Goal: Task Accomplishment & Management: Complete application form

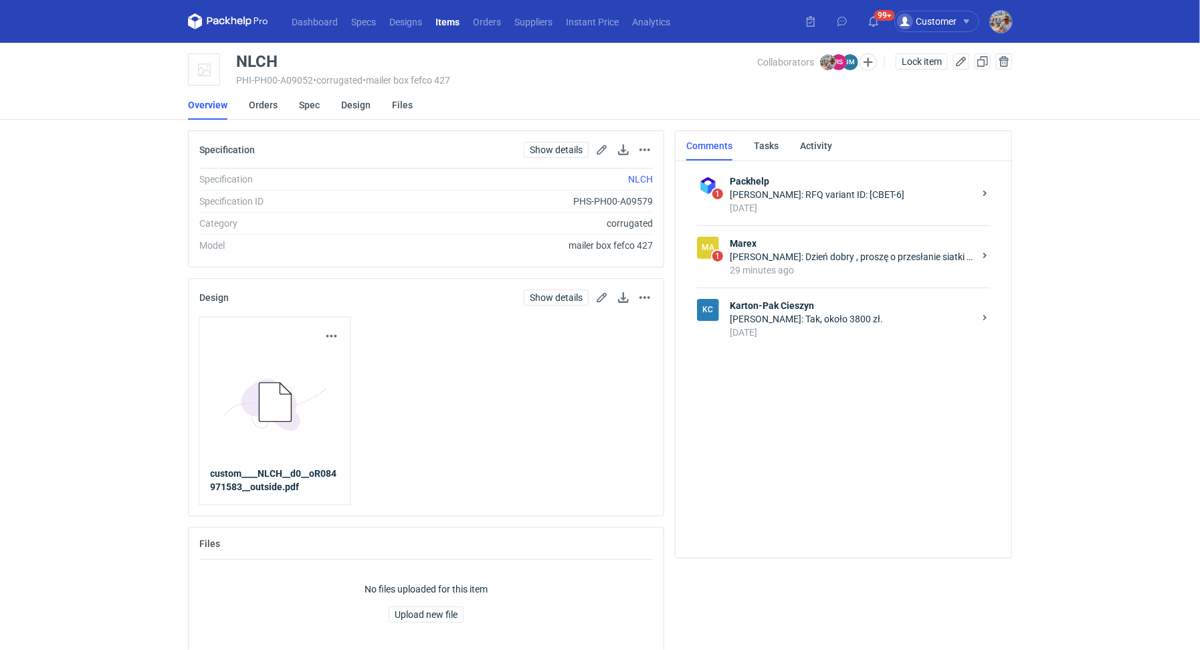
click at [787, 301] on strong "Karton-Pak Cieszyn" at bounding box center [852, 305] width 244 height 13
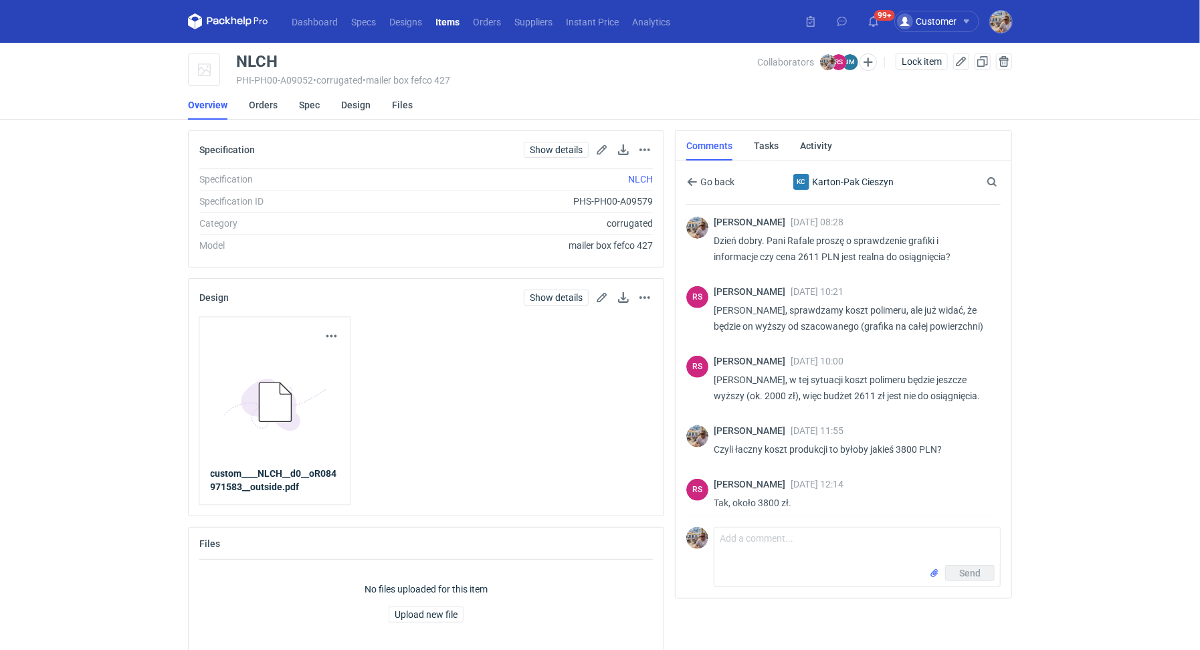
scroll to position [363, 0]
click at [693, 185] on icon "button" at bounding box center [692, 182] width 11 height 11
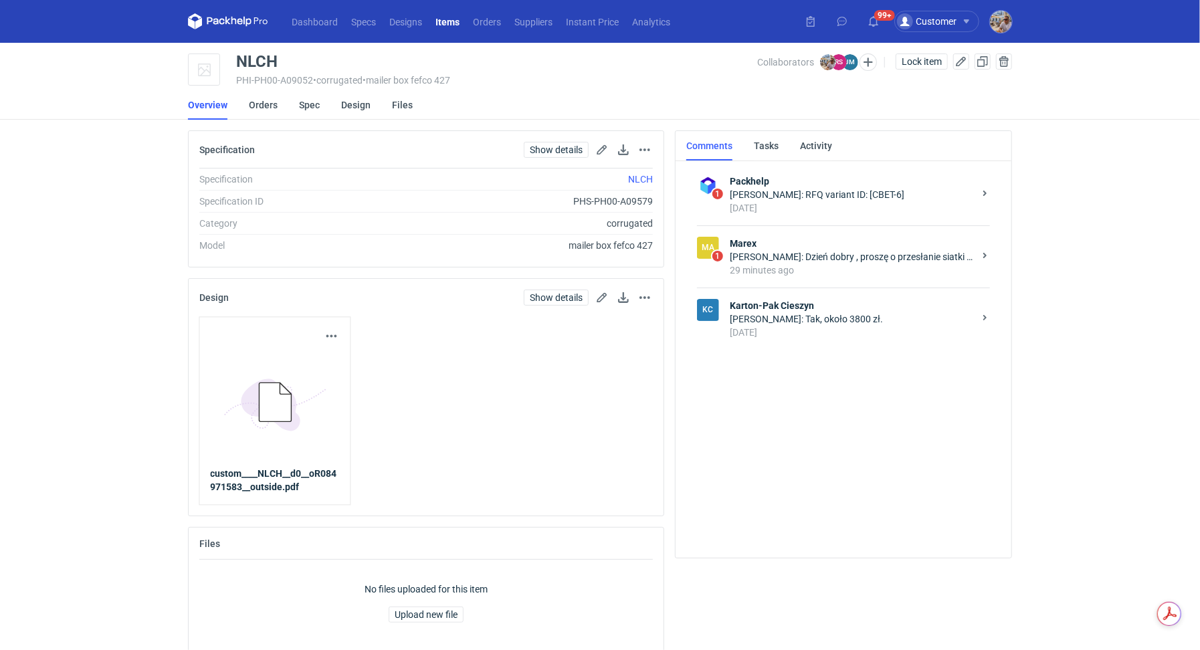
click at [817, 274] on div "29 minutes ago" at bounding box center [852, 269] width 244 height 13
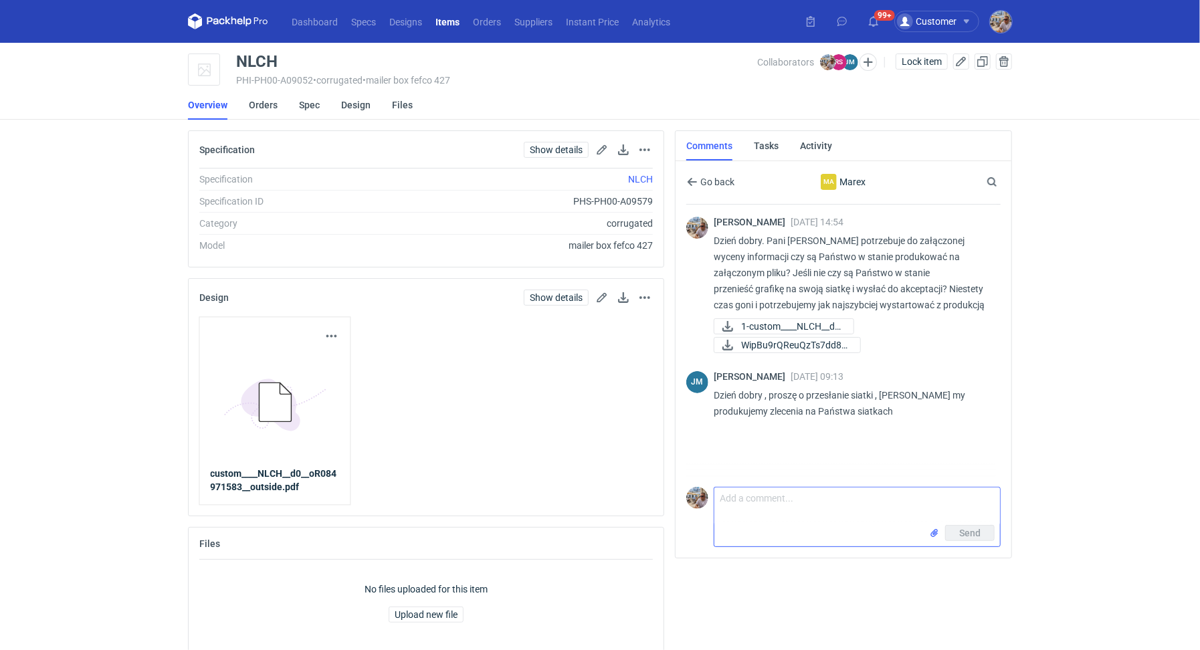
click at [795, 497] on textarea "Comment message" at bounding box center [857, 506] width 286 height 37
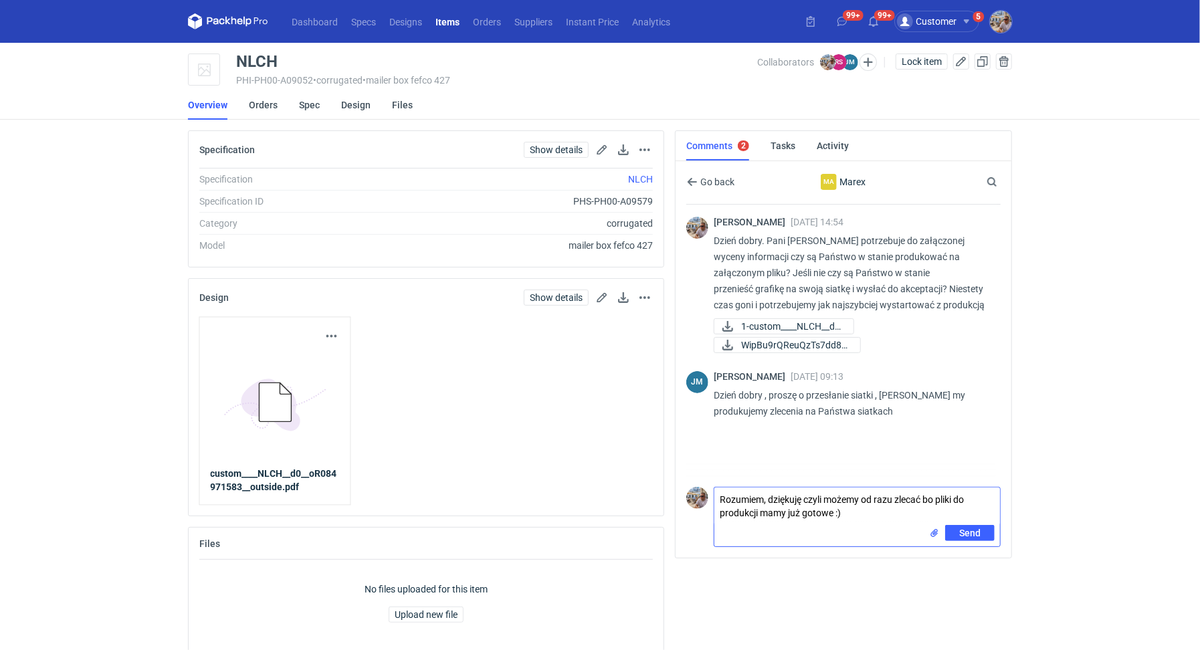
type textarea "Rozumiem, dziękuję czyli możemy od razu zlecać bo pliki do produkcji mamy już g…"
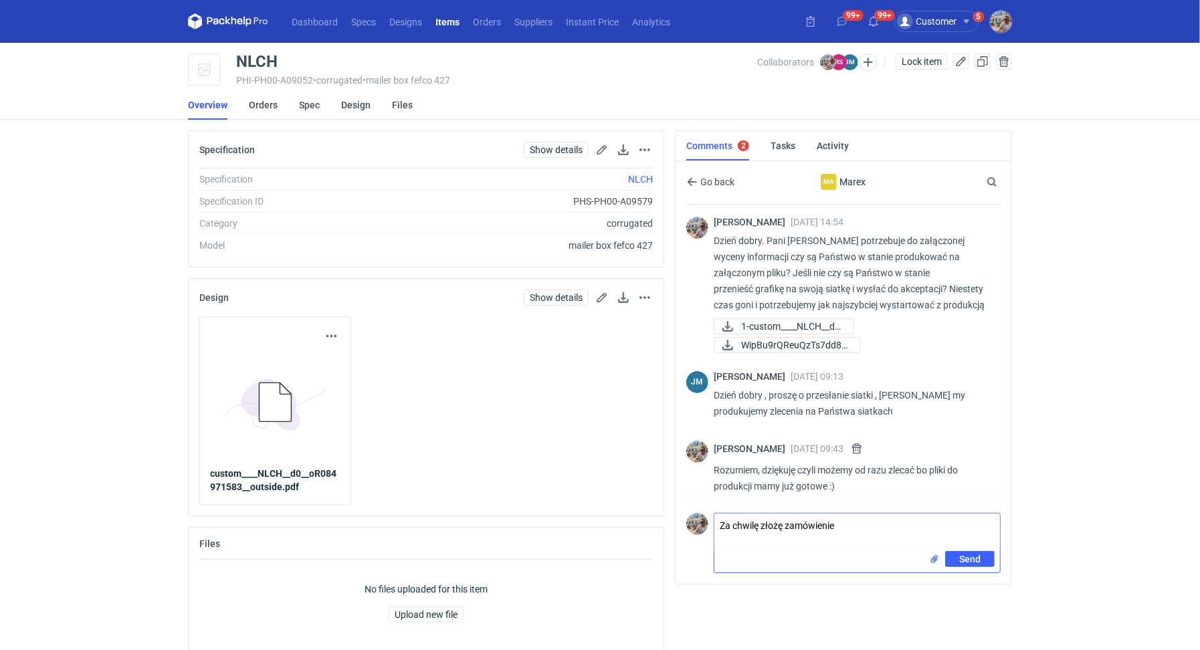
type textarea "Za chwilę złożę zamówienie"
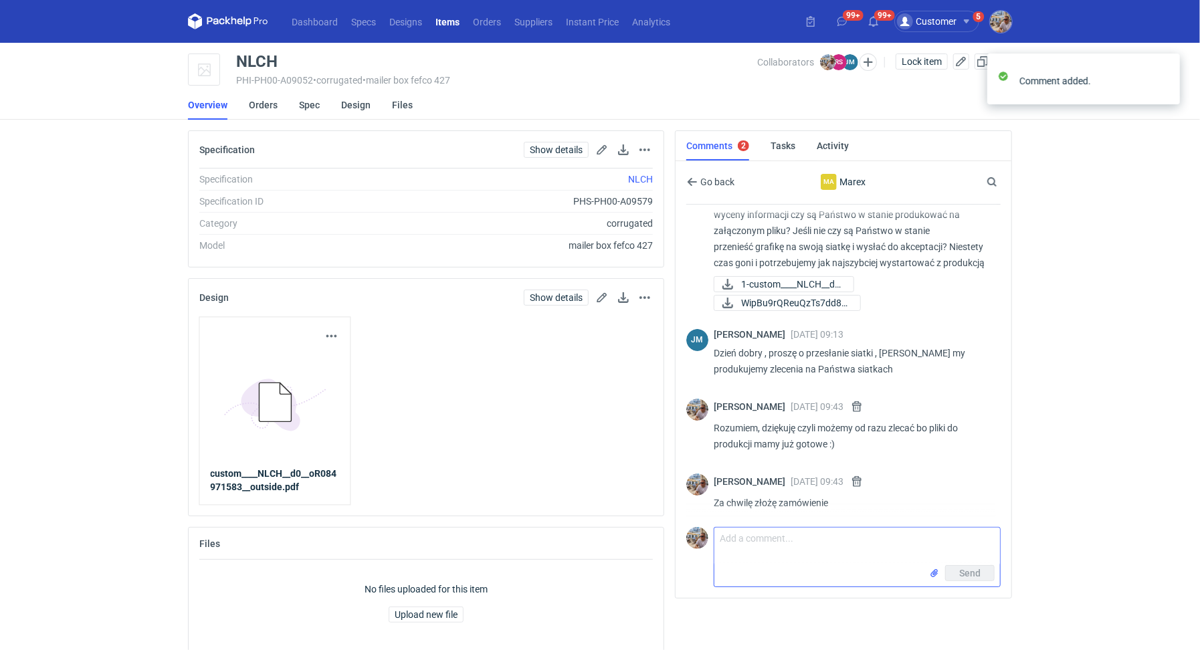
scroll to position [44, 0]
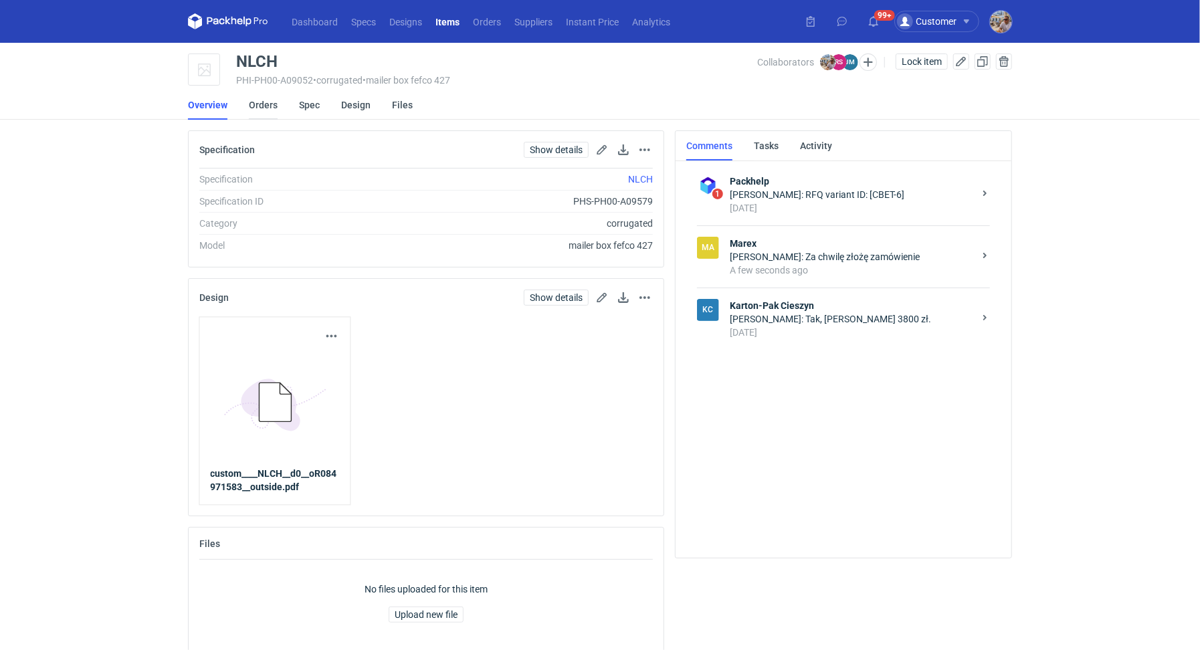
click at [267, 102] on link "Orders" at bounding box center [263, 104] width 29 height 29
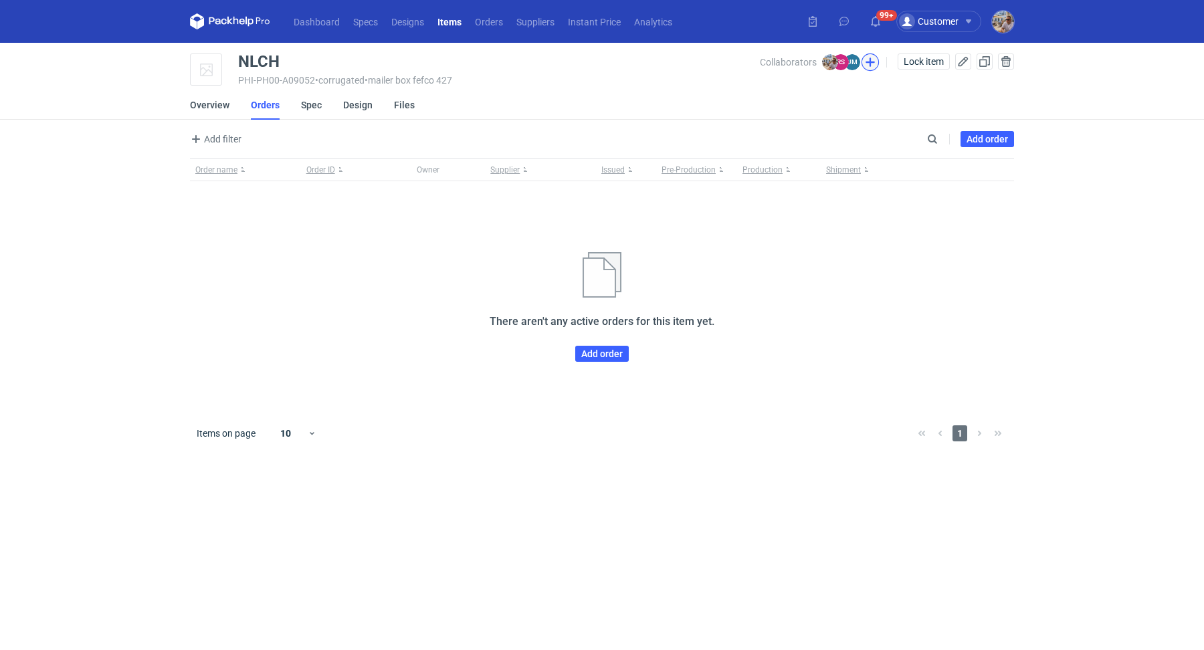
click at [869, 62] on button "button" at bounding box center [869, 61] width 17 height 17
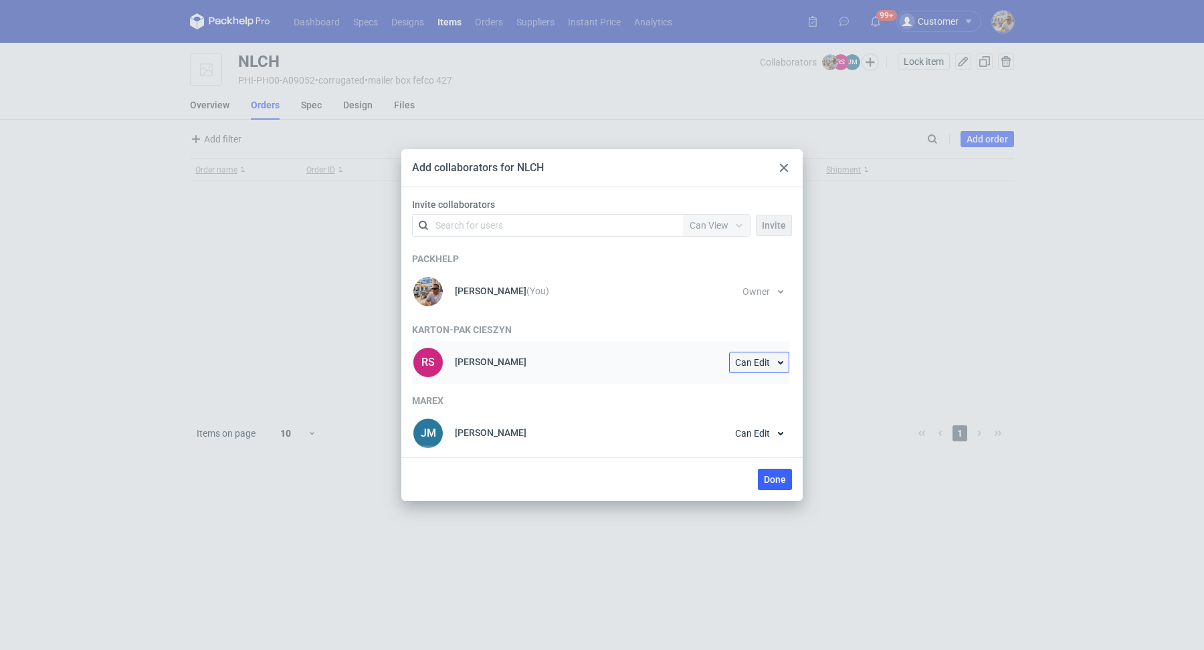
click at [781, 362] on button "Can Edit" at bounding box center [759, 362] width 60 height 21
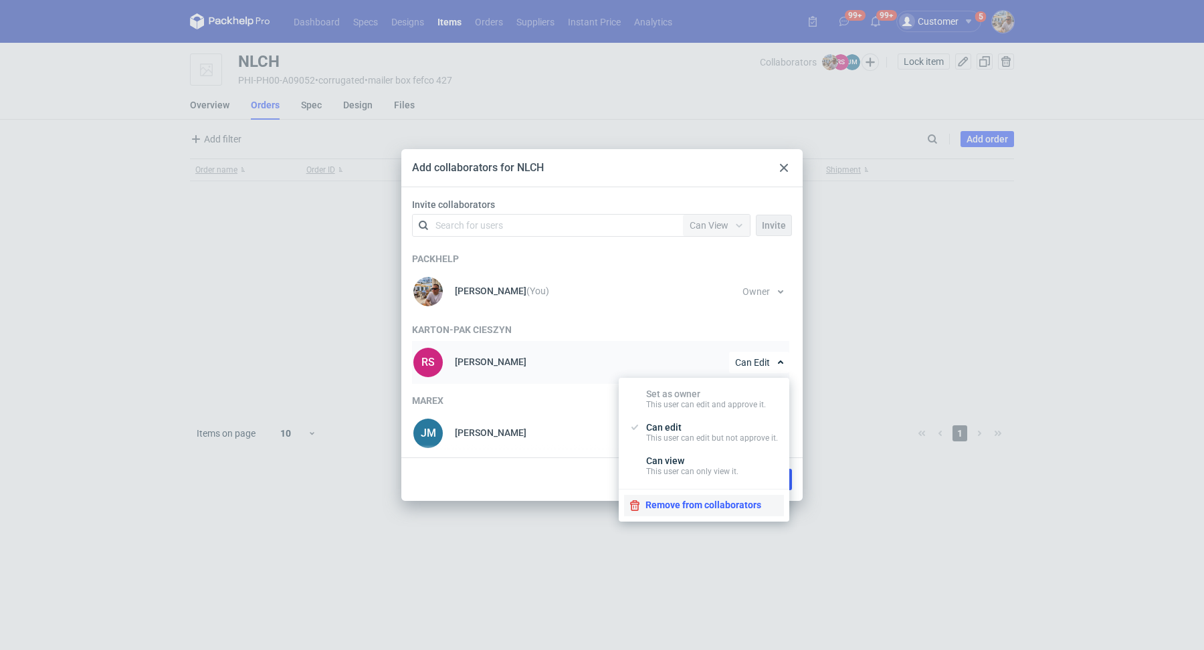
click at [714, 502] on button "Remove from collaborators" at bounding box center [704, 505] width 160 height 21
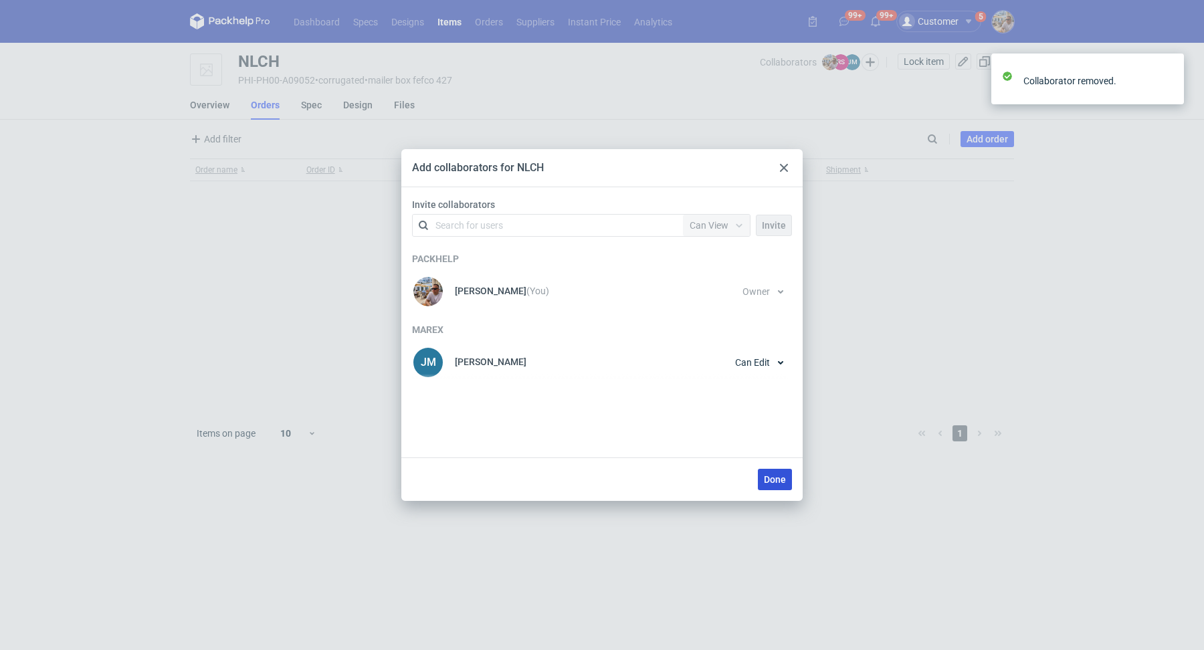
click at [784, 486] on button "Done" at bounding box center [775, 479] width 34 height 21
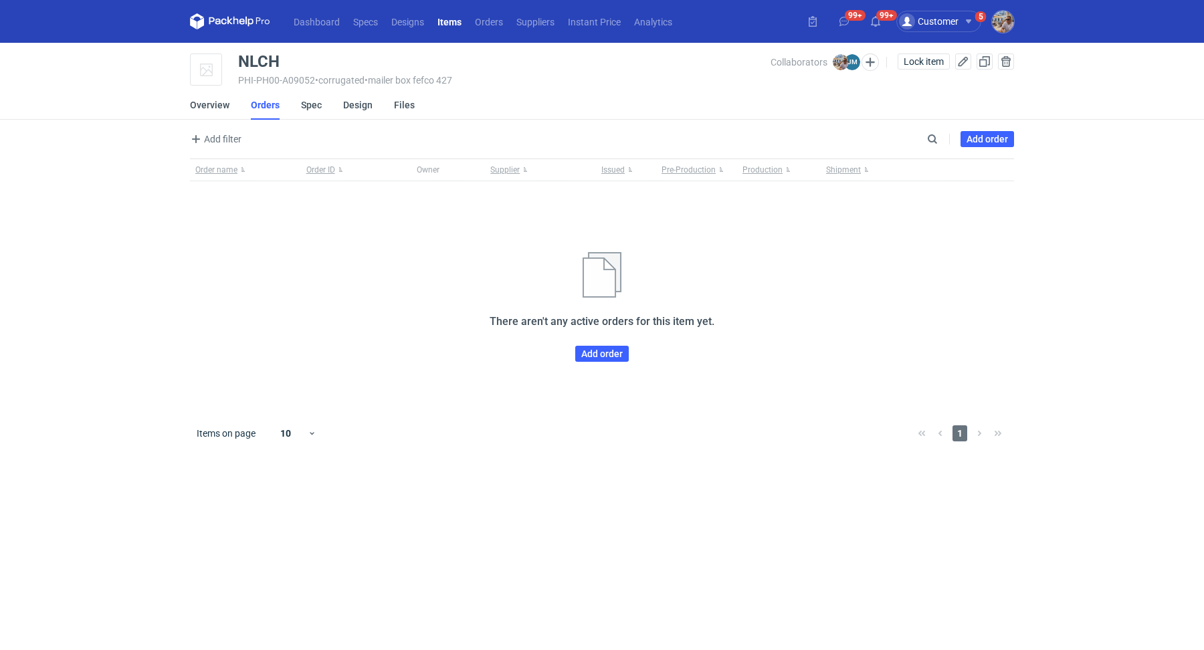
click at [593, 362] on div "Order name Order ID Owner Supplier Issued Pre-Production Production Shipment Th…" at bounding box center [602, 284] width 824 height 253
click at [597, 359] on link "Add order" at bounding box center [601, 354] width 53 height 16
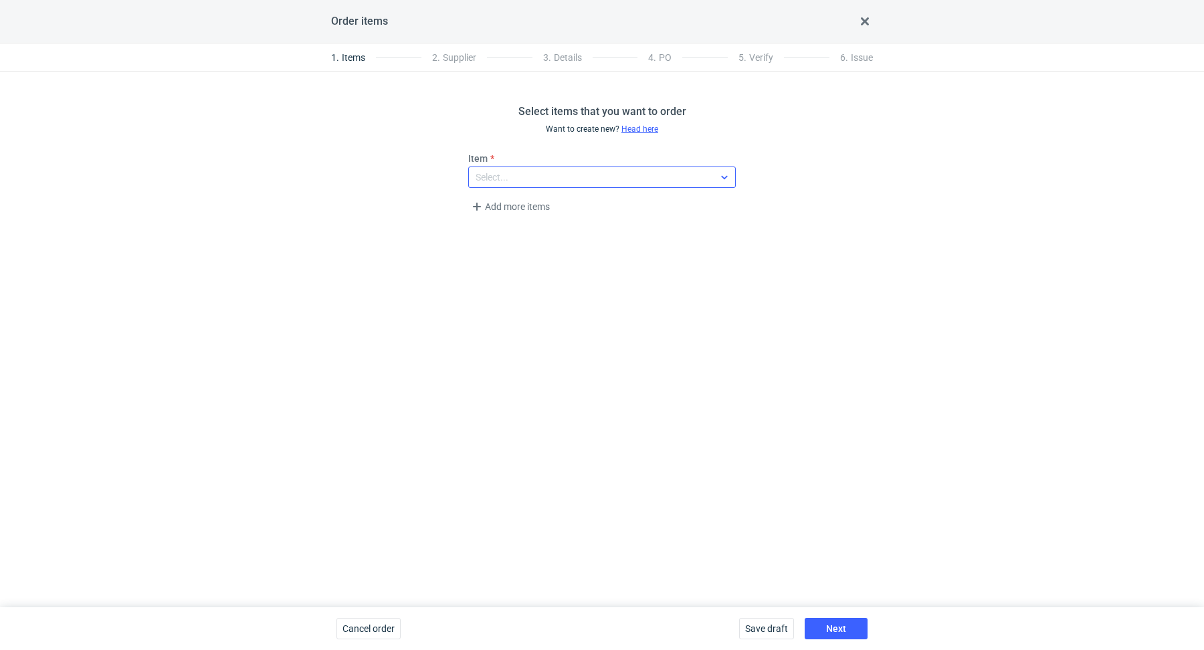
click at [555, 172] on div "Select..." at bounding box center [591, 177] width 245 height 19
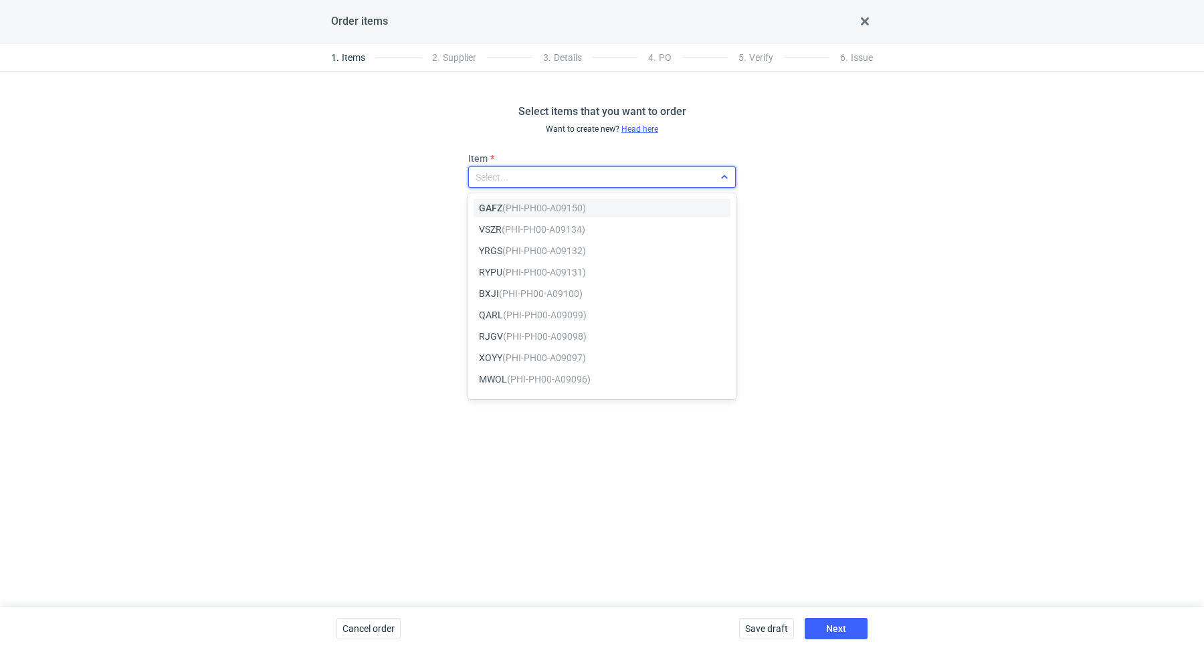
paste input "NLCH"
type input "NLCH"
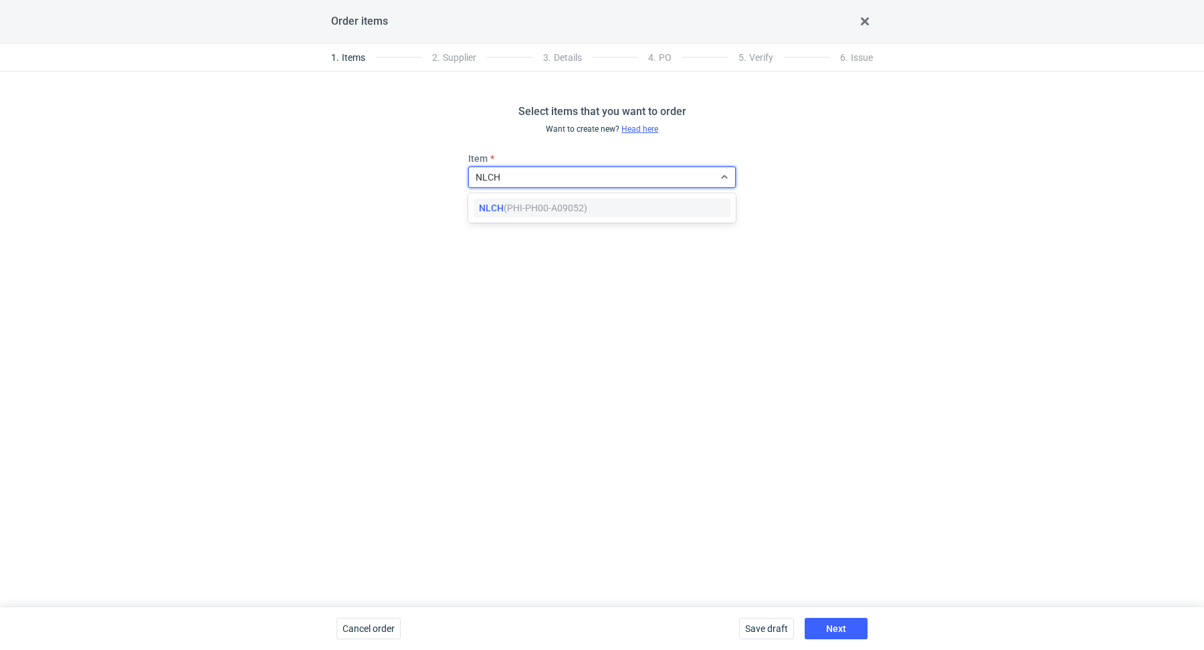
click at [560, 215] on div "NLCH (PHI-PH00-A09052)" at bounding box center [601, 208] width 257 height 19
click at [841, 625] on span "Next" at bounding box center [836, 628] width 20 height 9
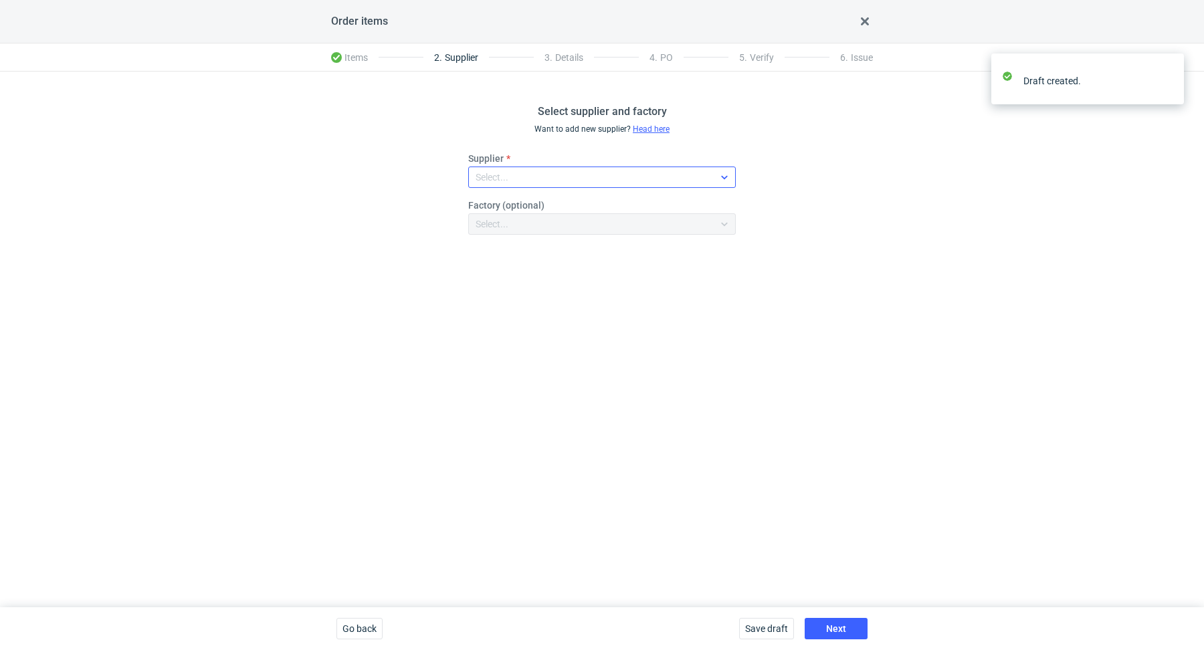
click at [510, 180] on div "Select..." at bounding box center [591, 177] width 245 height 19
type input "Marex"
click at [514, 203] on span "Marex" at bounding box center [508, 207] width 27 height 13
click at [736, 460] on div "Select supplier and factory Want to add new supplier? Head here Supplier option…" at bounding box center [602, 340] width 1204 height 536
click at [838, 623] on button "Next" at bounding box center [835, 628] width 63 height 21
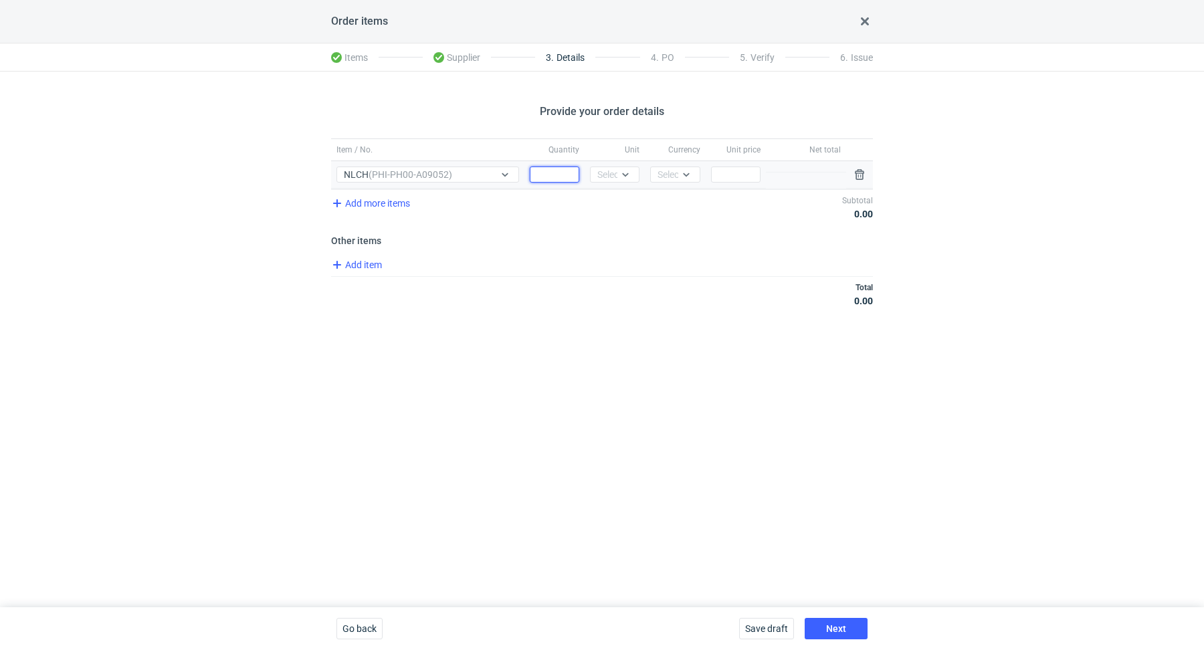
click at [560, 168] on input "Quantity" at bounding box center [554, 175] width 49 height 16
paste input "750"
type input "750"
click at [598, 169] on div "Select..." at bounding box center [613, 174] width 33 height 13
click at [617, 203] on div "pcs" at bounding box center [615, 201] width 28 height 13
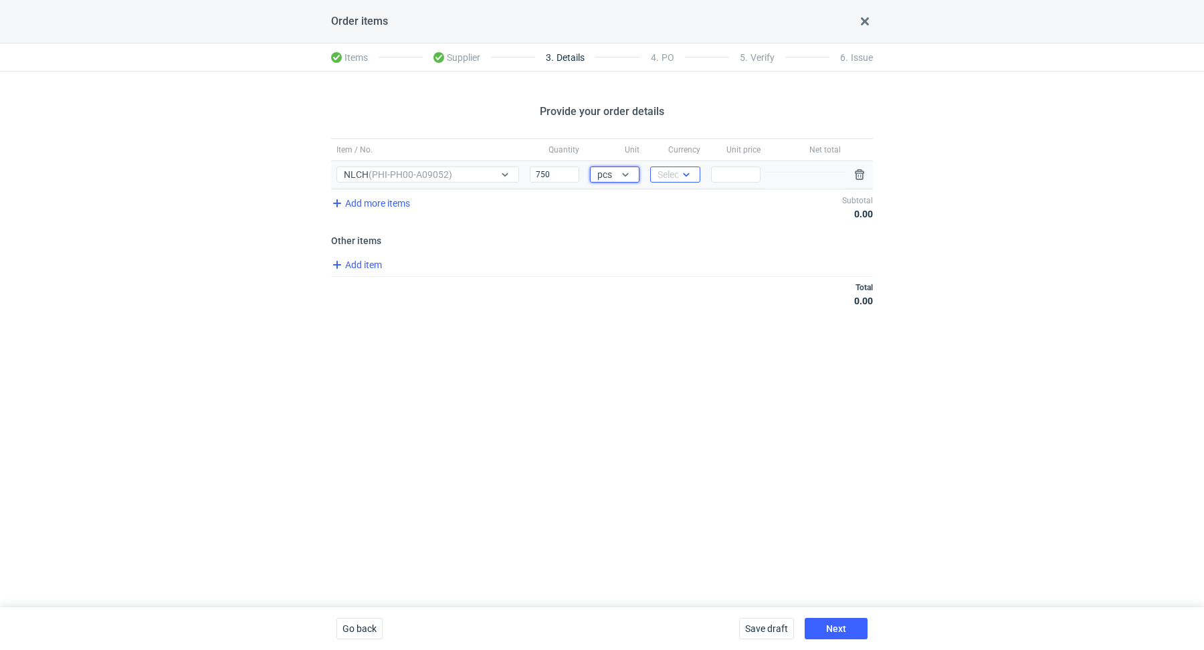
click at [670, 170] on div "Select..." at bounding box center [673, 174] width 33 height 13
click at [667, 200] on span "PLN" at bounding box center [670, 201] width 18 height 13
click at [617, 416] on div "Provide your order details Item / No. Quantity Unit Currency Unit price Net tot…" at bounding box center [602, 340] width 1204 height 536
click at [736, 173] on input "Price" at bounding box center [735, 175] width 49 height 16
type input "2.16"
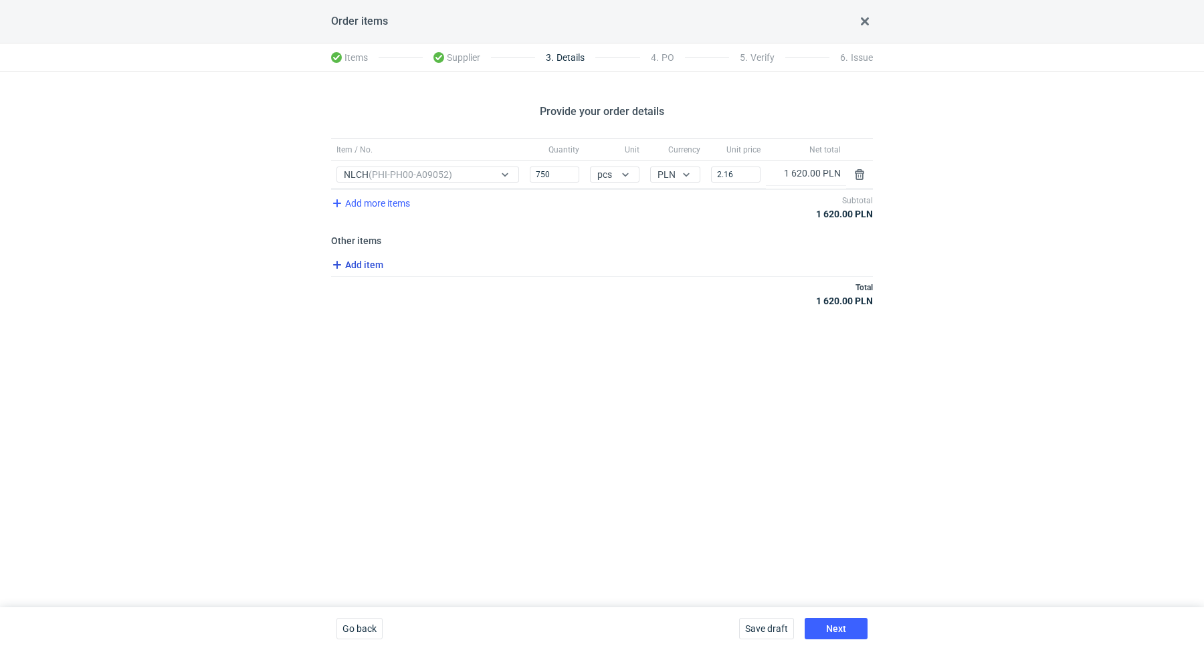
click at [370, 269] on span "Add item" at bounding box center [356, 265] width 54 height 16
click at [372, 327] on div "Add item" at bounding box center [355, 322] width 54 height 19
click at [389, 307] on div "Add item Total 1 620.00 PLN" at bounding box center [602, 324] width 542 height 35
click at [383, 310] on div "Add item Total 1 620.00 PLN" at bounding box center [602, 324] width 542 height 35
click at [378, 316] on span "Add item" at bounding box center [356, 321] width 54 height 16
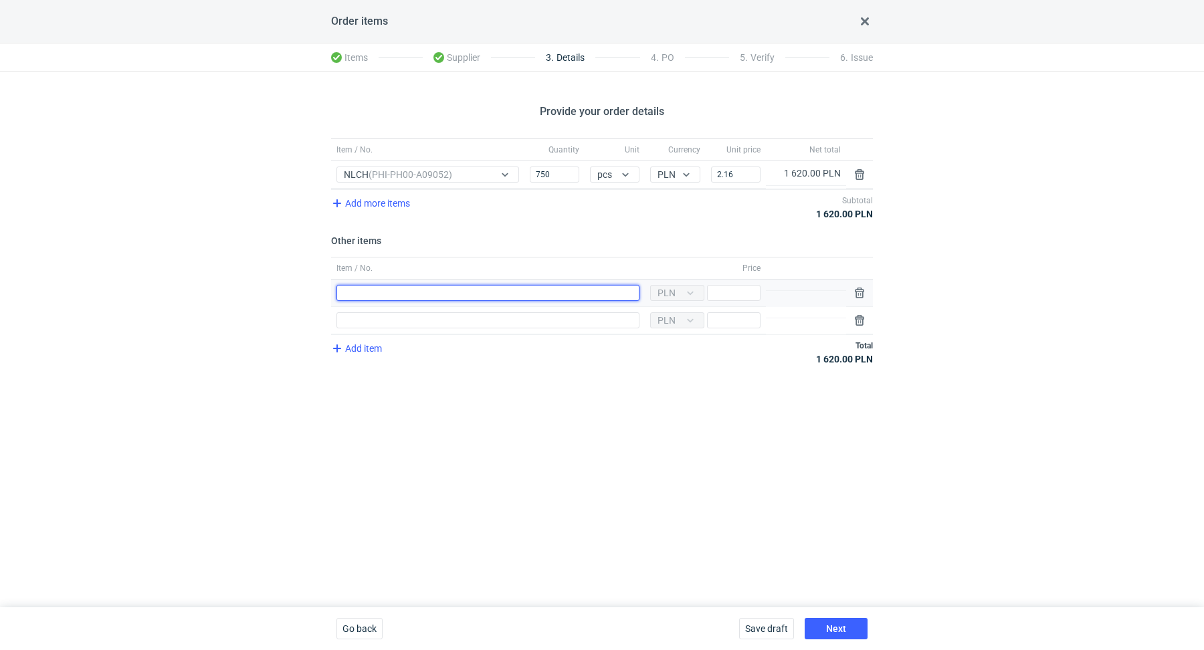
click at [376, 288] on input "Item / No." at bounding box center [487, 293] width 303 height 16
type input "Wykrojnik"
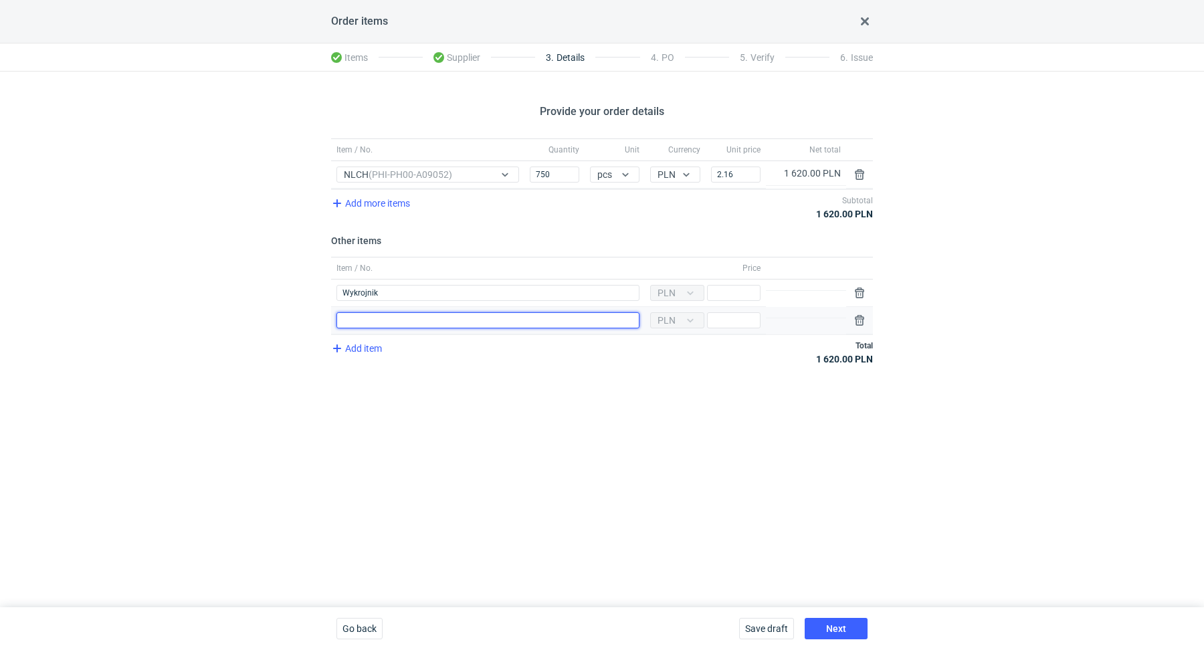
click at [425, 322] on input "Item / No." at bounding box center [487, 320] width 303 height 16
type input "Polimer"
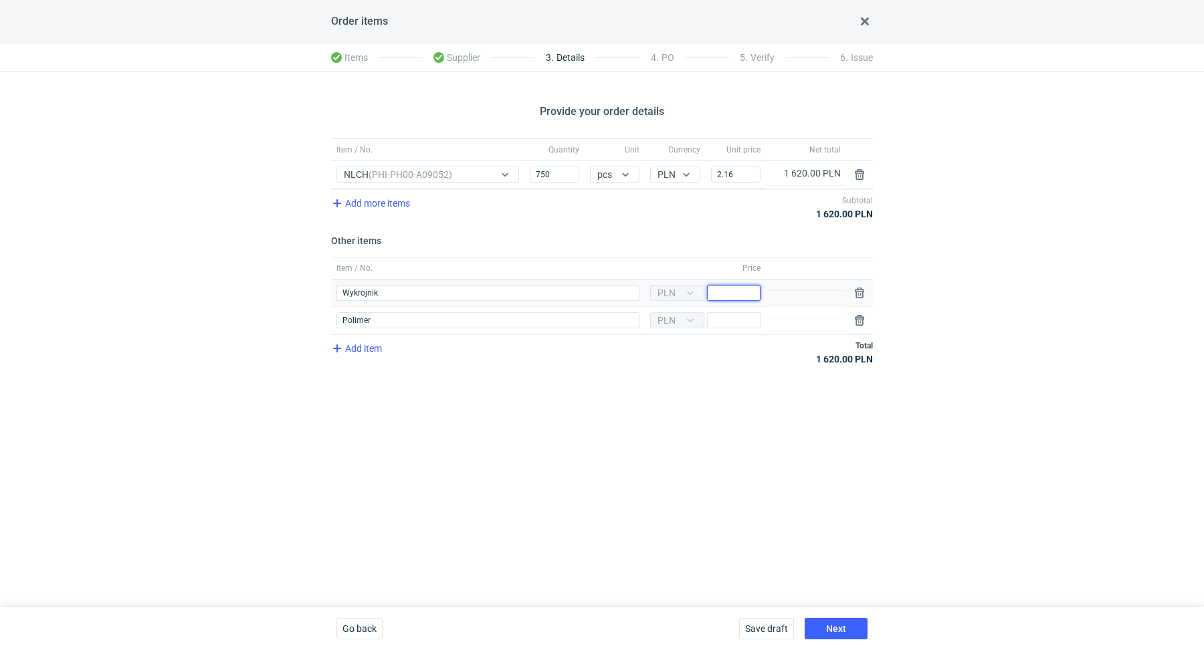
click at [728, 292] on input "Price" at bounding box center [733, 293] width 53 height 16
type input "800"
click at [732, 324] on input "Price" at bounding box center [733, 320] width 53 height 16
type input "1000"
click at [835, 631] on span "Next" at bounding box center [836, 628] width 20 height 9
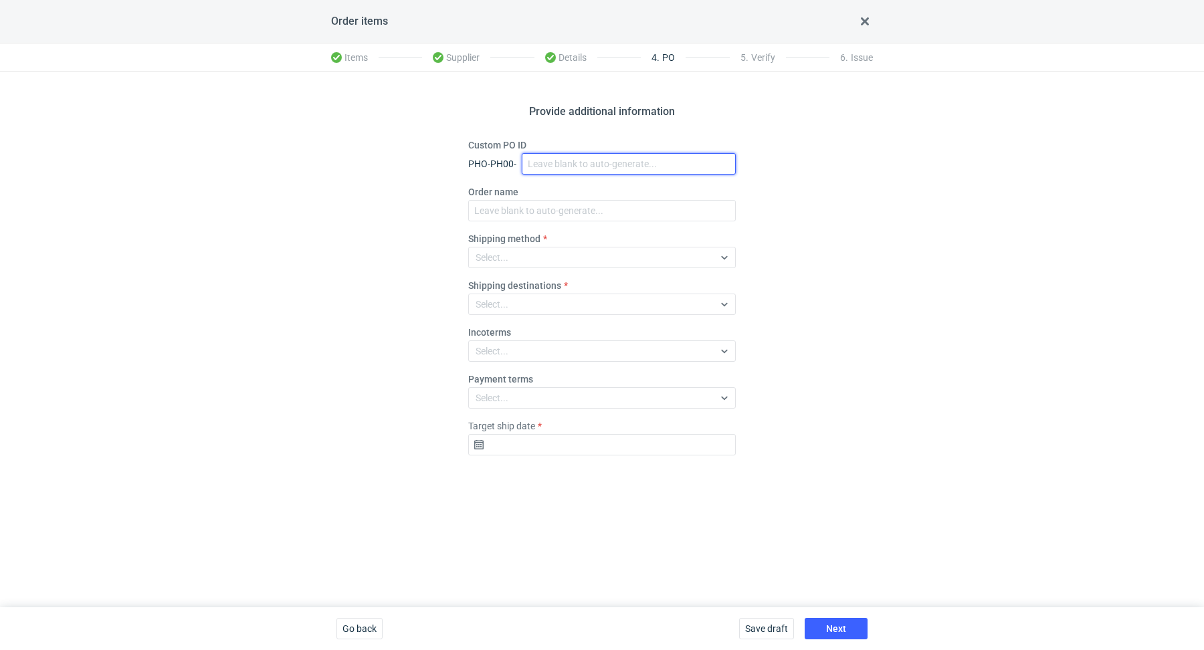
click at [545, 169] on input "Custom PO ID" at bounding box center [629, 163] width 214 height 21
paste input "R084971583"
paste input "NLCH"
drag, startPoint x: 637, startPoint y: 164, endPoint x: 516, endPoint y: 140, distance: 122.8
click at [516, 140] on div "Custom PO ID PHO-PH00- R084971583_NLCH" at bounding box center [601, 156] width 267 height 36
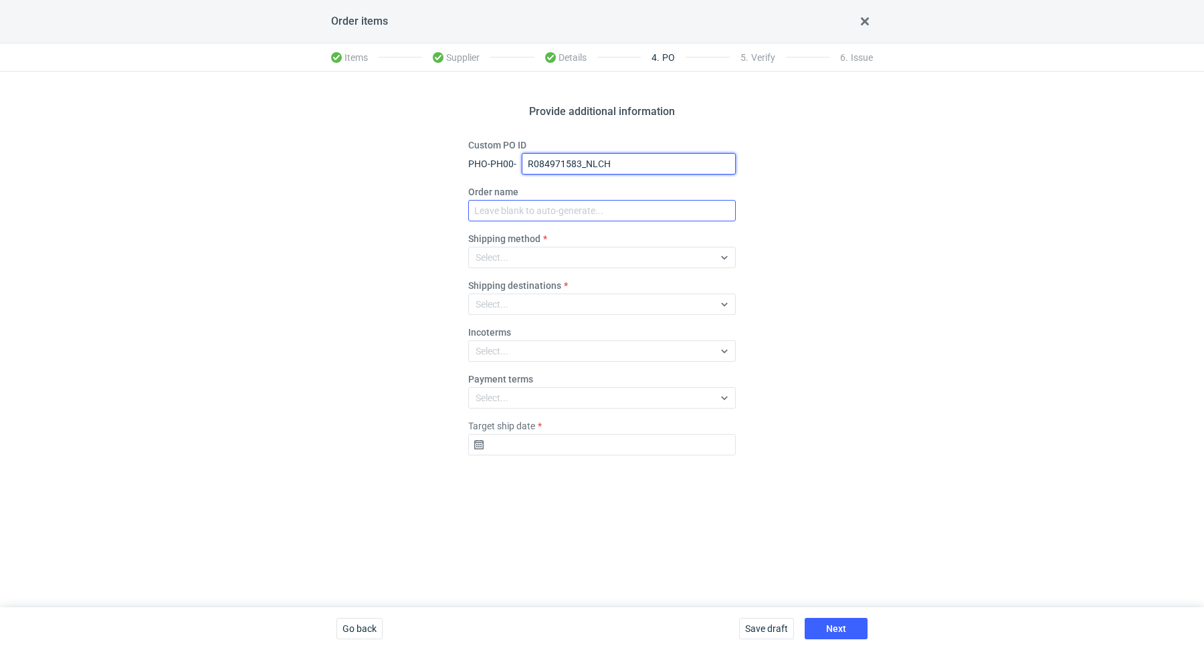
type input "R084971583_NLCH"
click at [536, 215] on input "Order name" at bounding box center [601, 210] width 267 height 21
paste input "R084971583_NLCH"
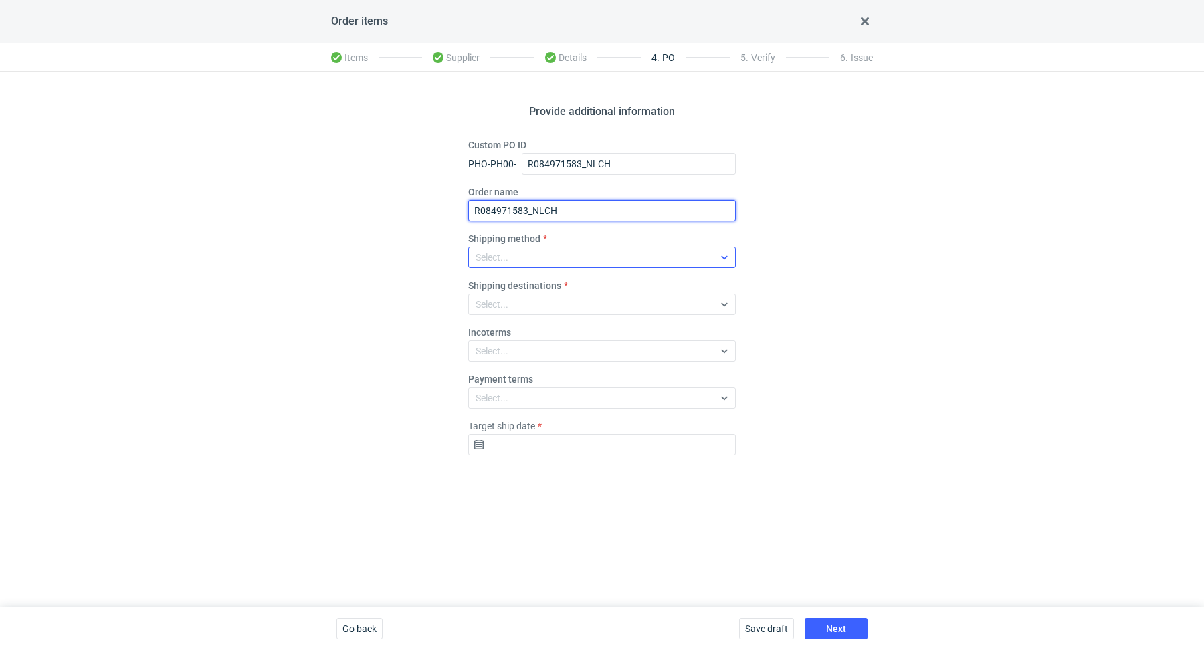
type input "R084971583_NLCH"
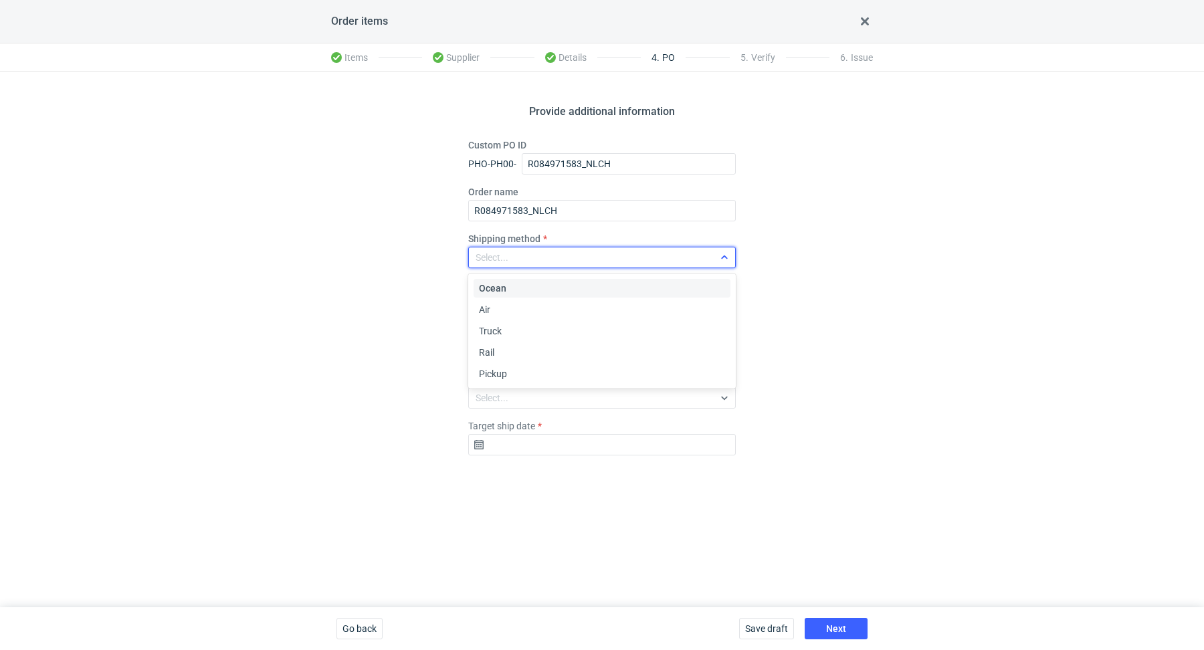
click at [538, 258] on div "Select..." at bounding box center [591, 257] width 245 height 19
click at [521, 368] on div "Pickup" at bounding box center [602, 373] width 246 height 13
click at [555, 445] on input "Target ship date" at bounding box center [601, 444] width 267 height 21
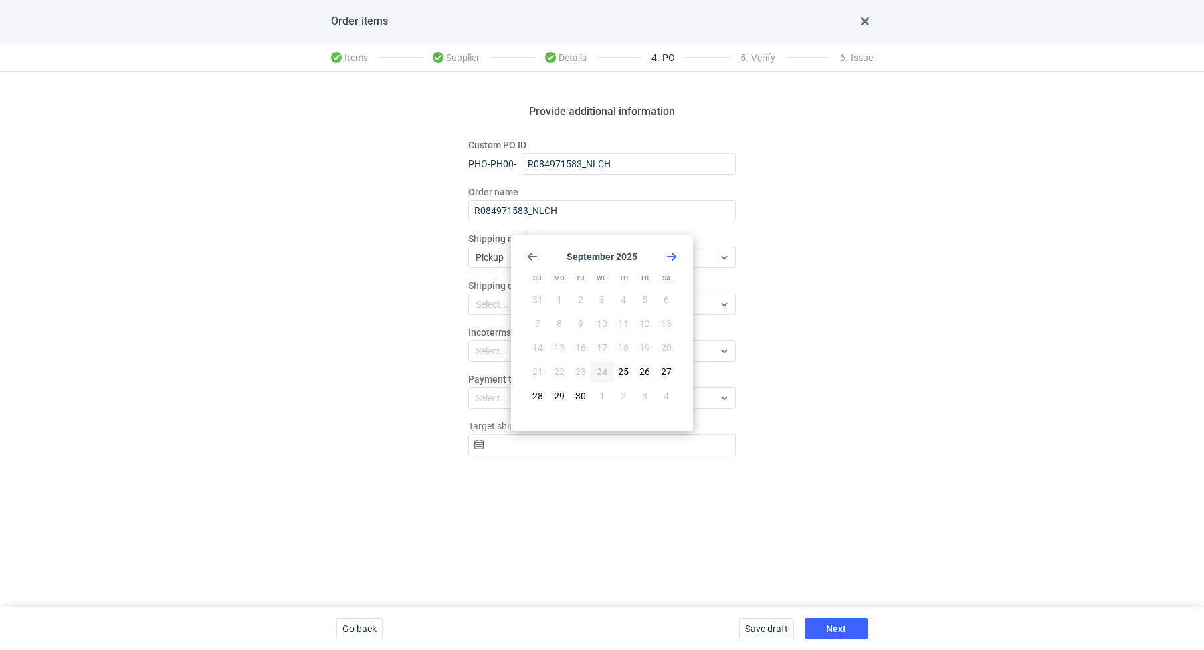
click at [673, 250] on div "September 2025 Su Mo Tu We Th Fr Sa 31 1 2 3 4 5 6 7 8 9 10 11 12 13 14 15 16 1…" at bounding box center [601, 333] width 171 height 185
click at [673, 257] on use "Go forward 1 month" at bounding box center [671, 257] width 9 height 8
click at [601, 344] on span "15" at bounding box center [602, 347] width 11 height 13
type input "2025-10-15"
click at [837, 613] on div "Save draft Next" at bounding box center [803, 628] width 139 height 43
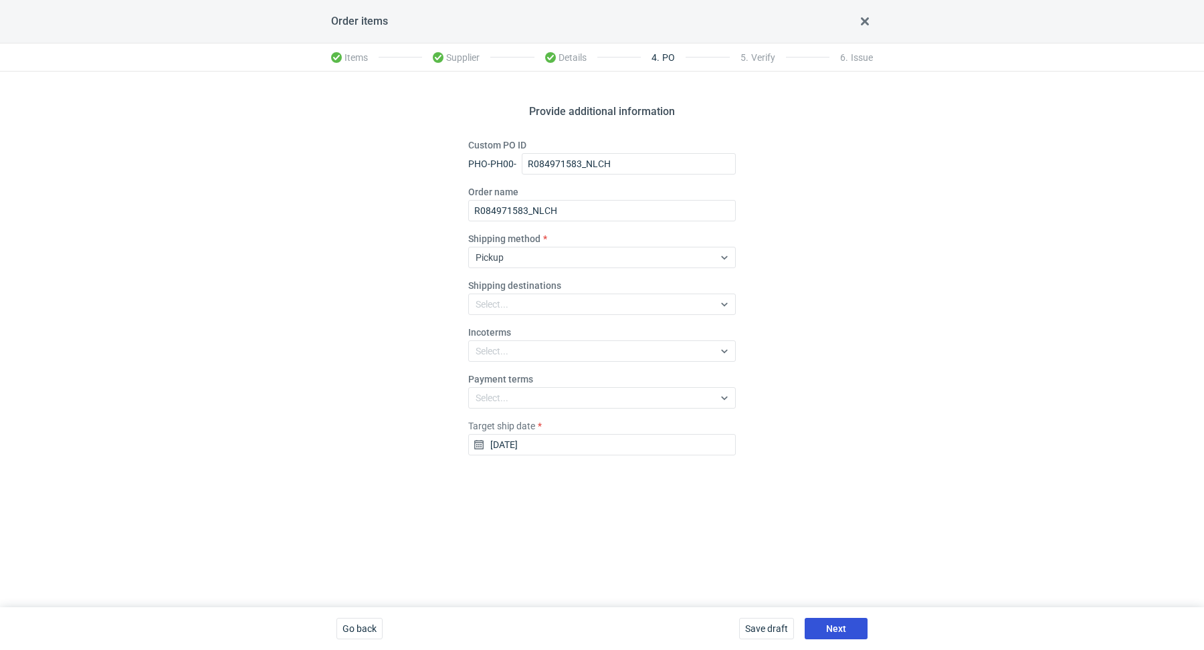
click at [841, 622] on button "Next" at bounding box center [835, 628] width 63 height 21
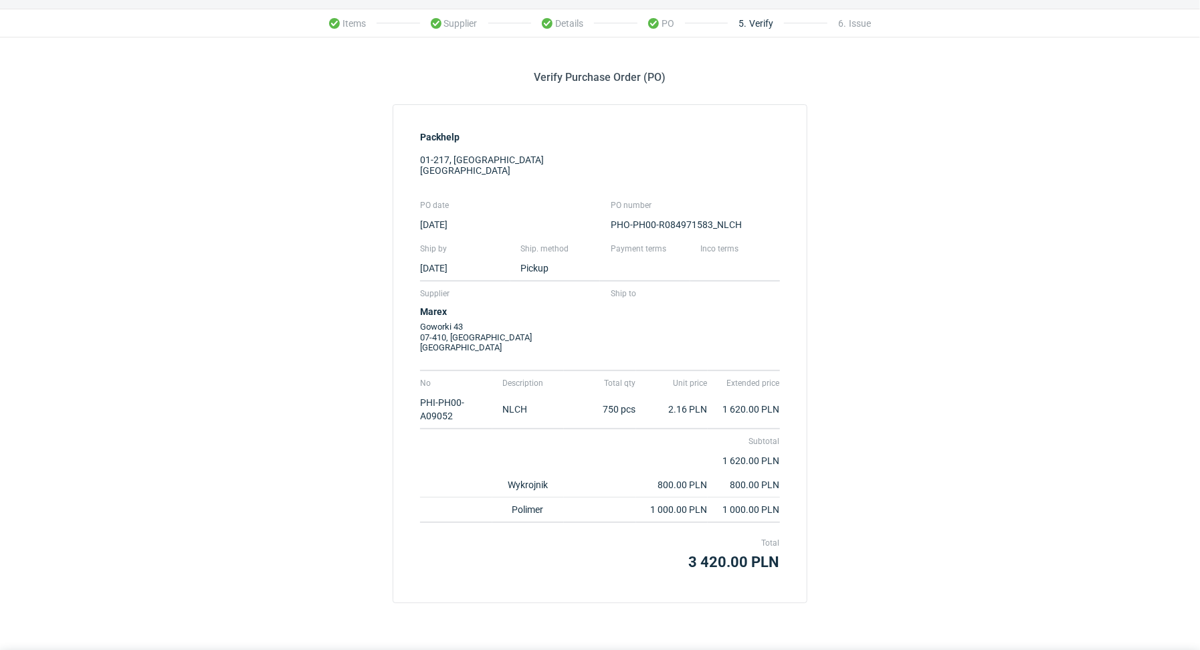
scroll to position [76, 0]
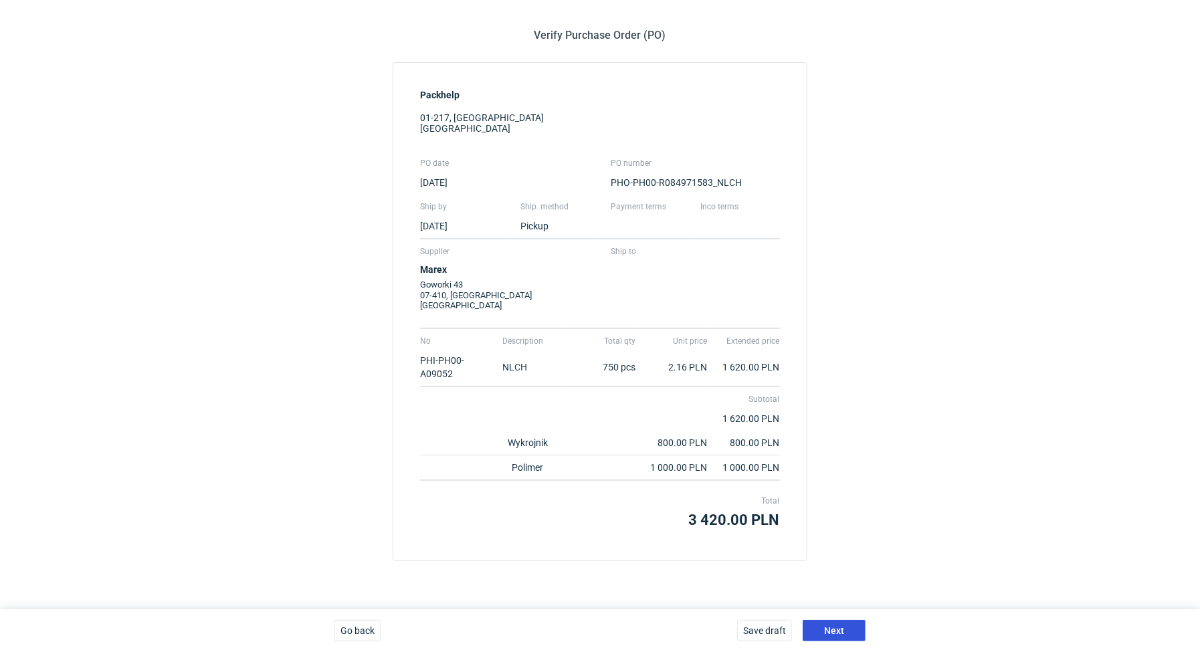
click at [850, 638] on button "Next" at bounding box center [833, 630] width 63 height 21
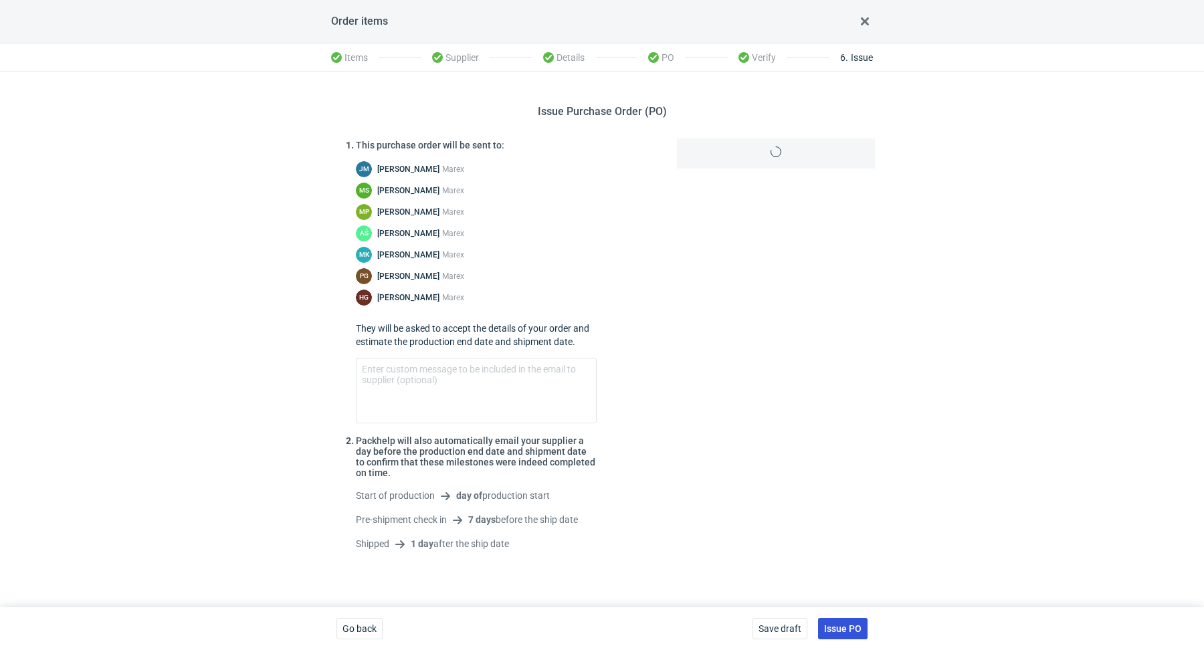
click at [840, 627] on span "Issue PO" at bounding box center [842, 628] width 37 height 9
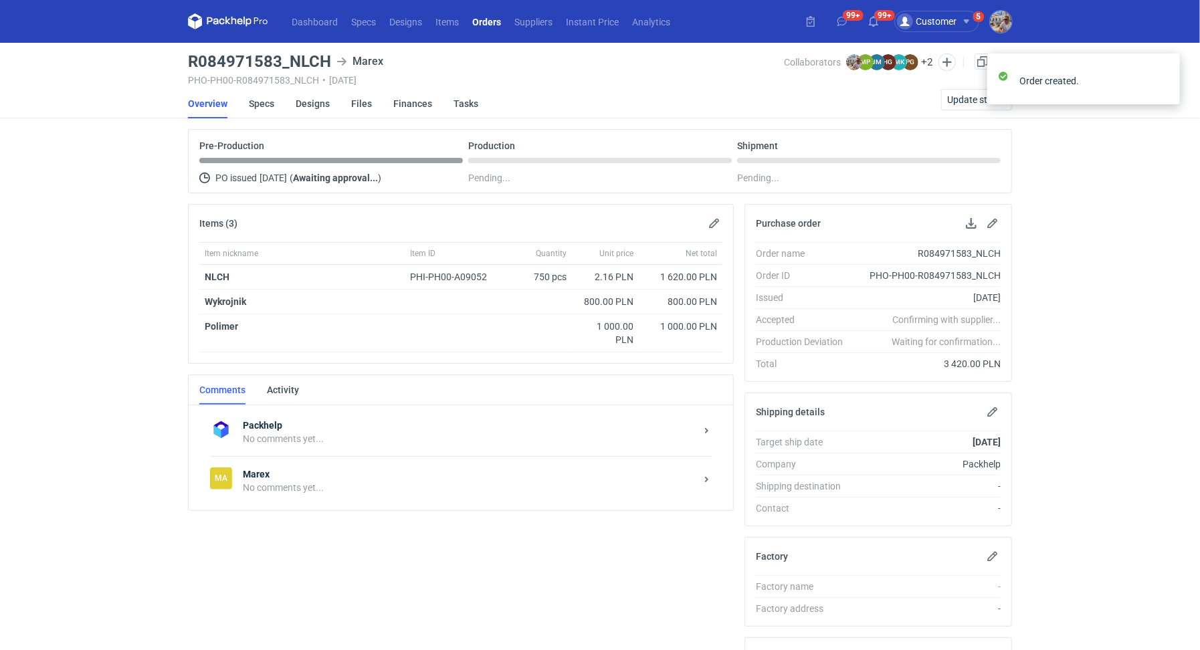
click at [313, 489] on div "No comments yet..." at bounding box center [469, 487] width 453 height 13
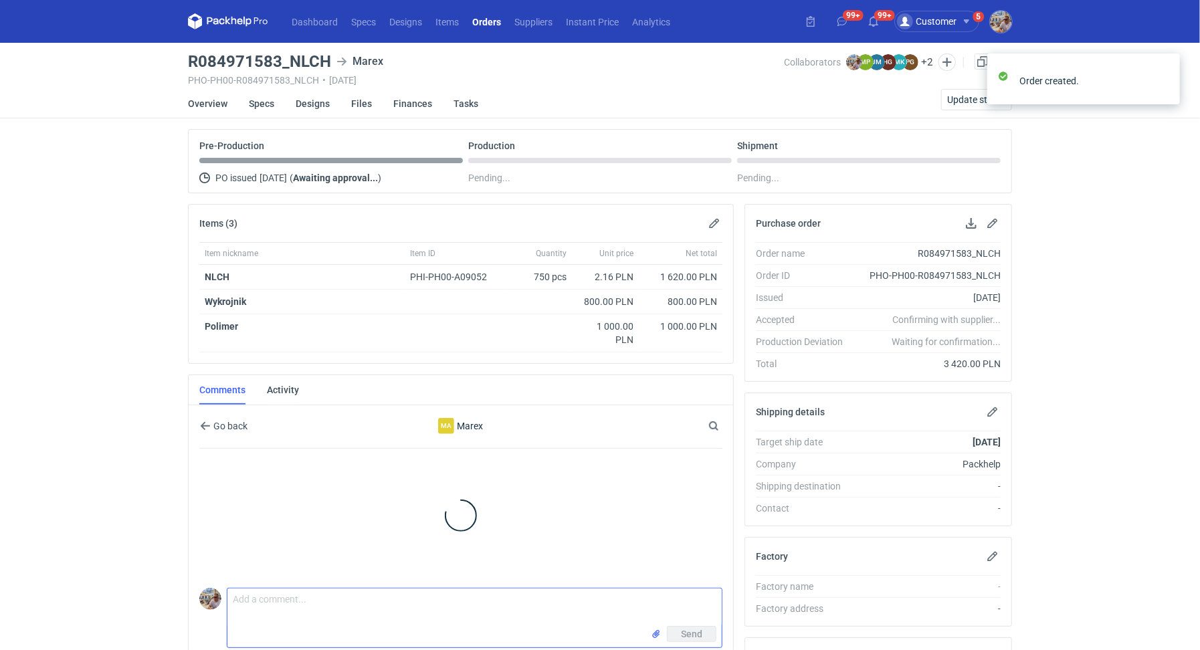
click at [286, 599] on textarea "Comment message" at bounding box center [474, 606] width 494 height 37
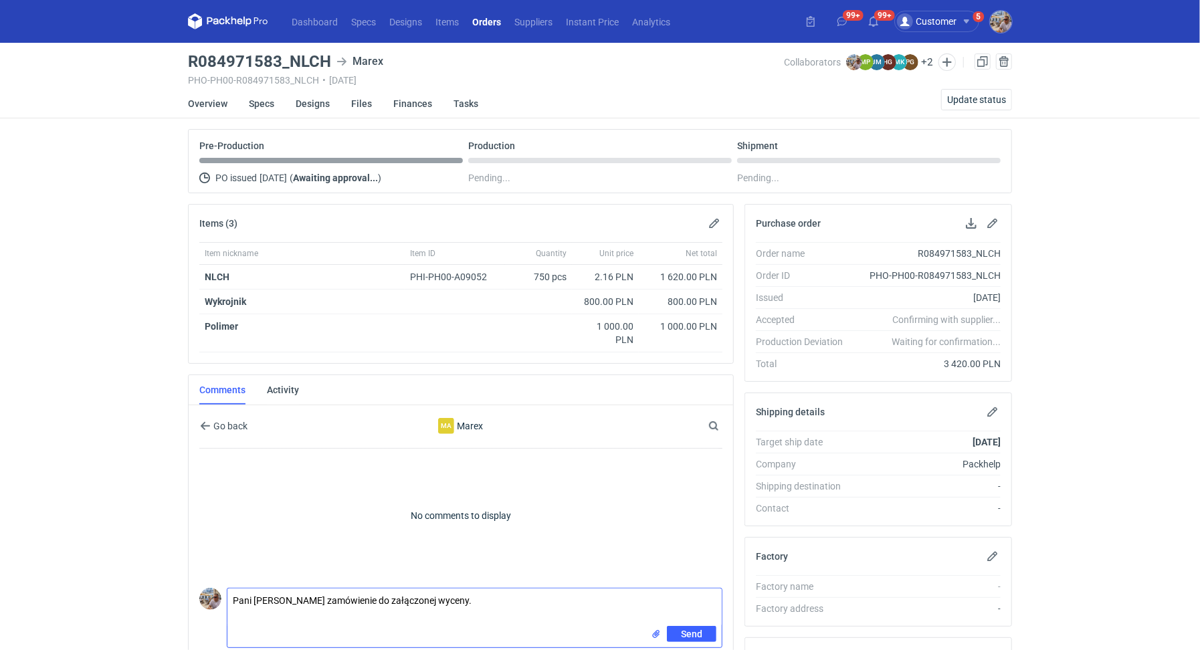
type textarea "Pani Joanno zamówienie do załączonej wyceny."
click at [653, 632] on input "file" at bounding box center [656, 634] width 11 height 14
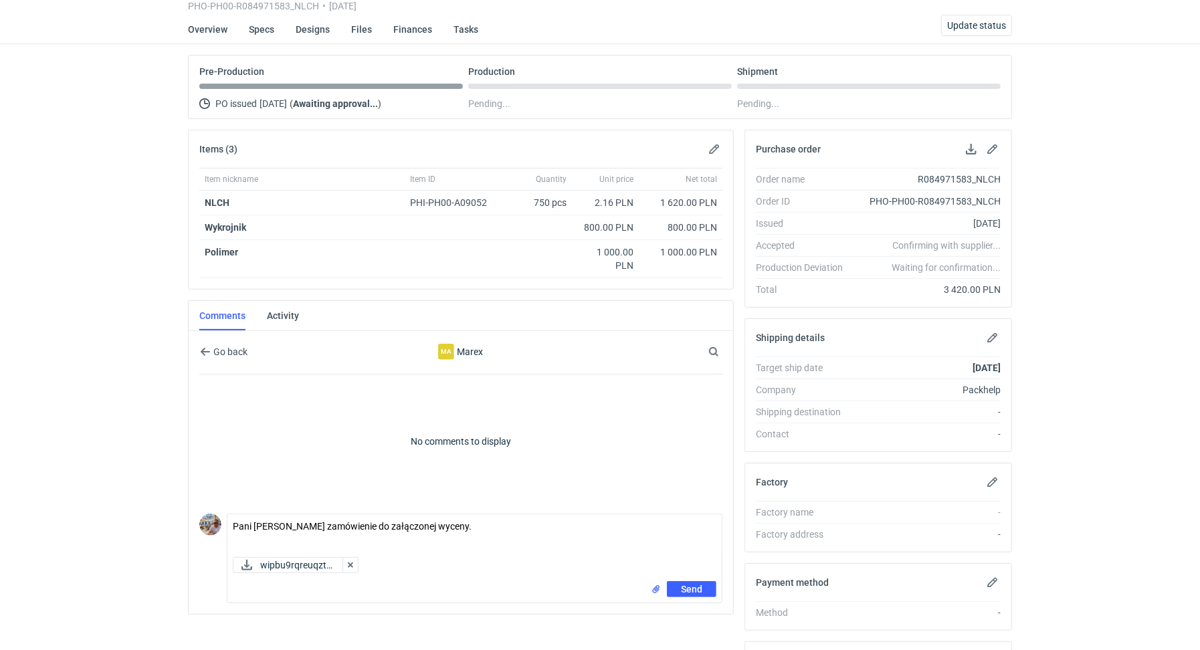
scroll to position [146, 0]
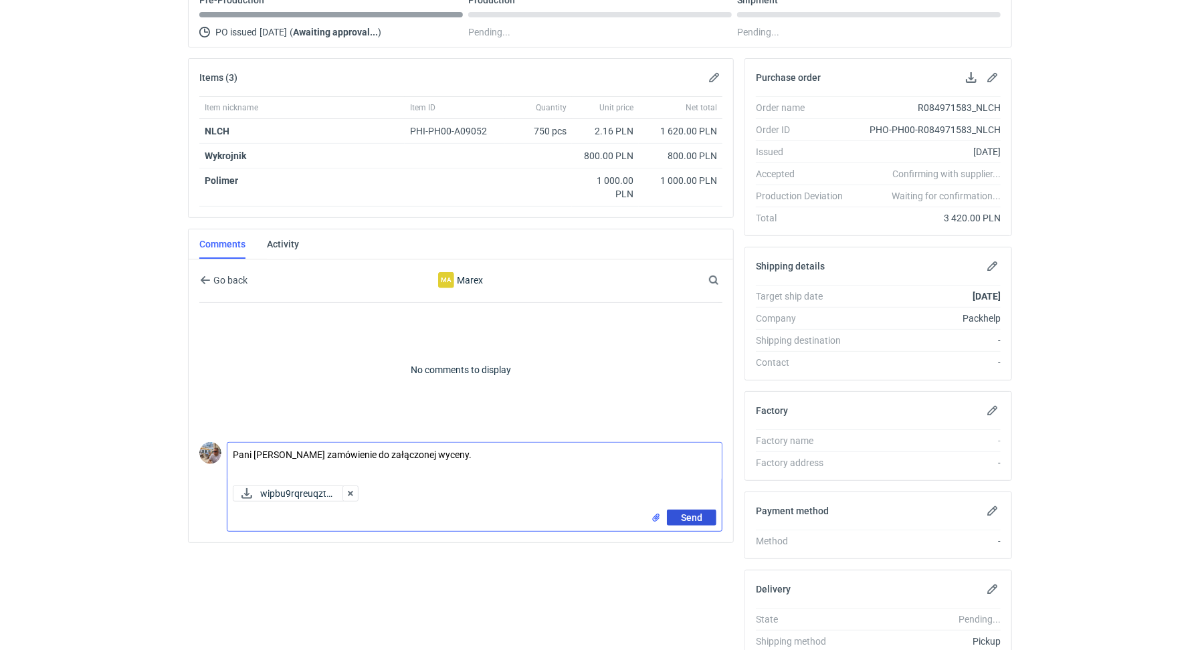
click at [689, 515] on span "Send" at bounding box center [691, 517] width 21 height 9
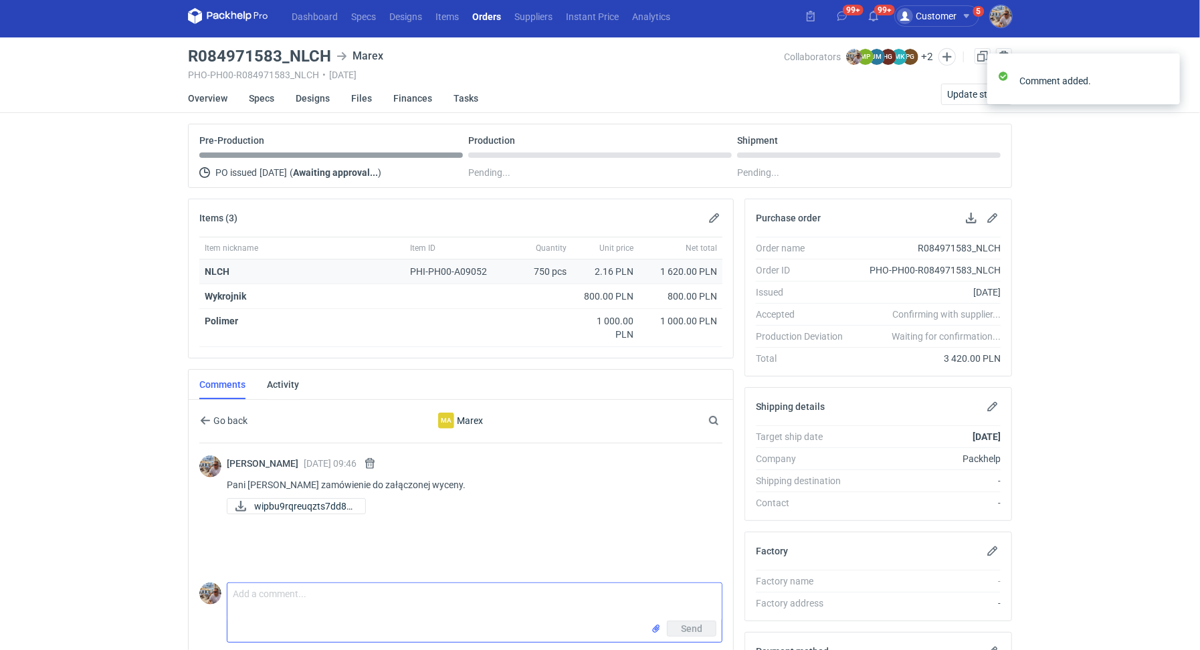
scroll to position [0, 0]
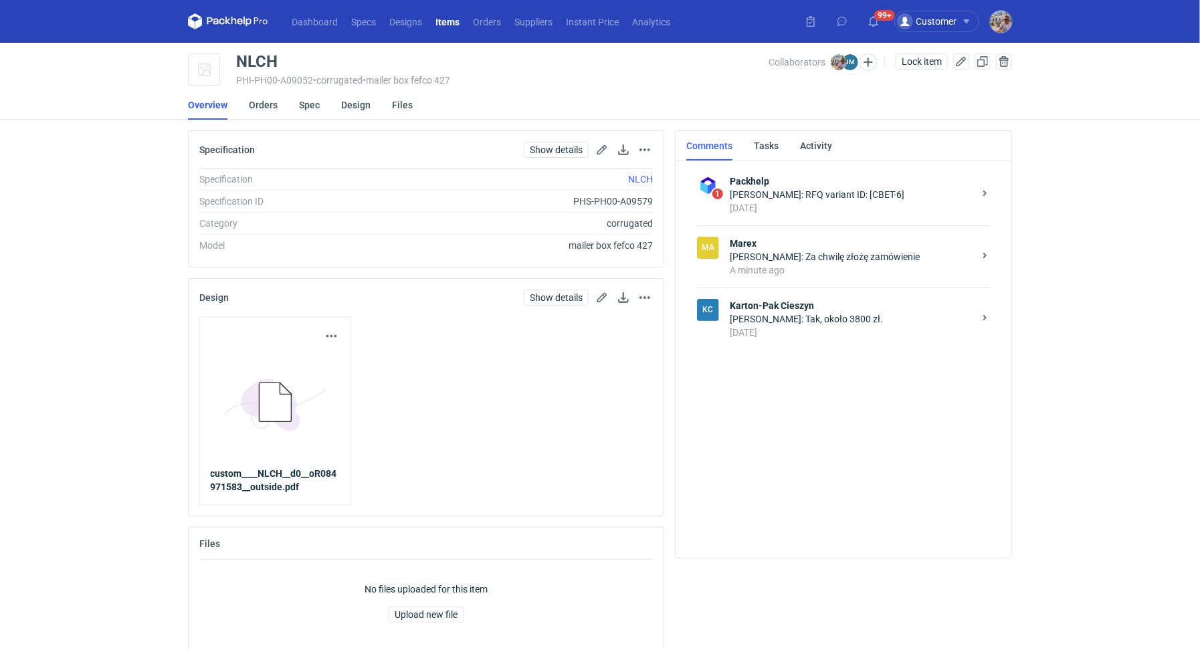
click at [768, 263] on div "A minute ago" at bounding box center [852, 269] width 244 height 13
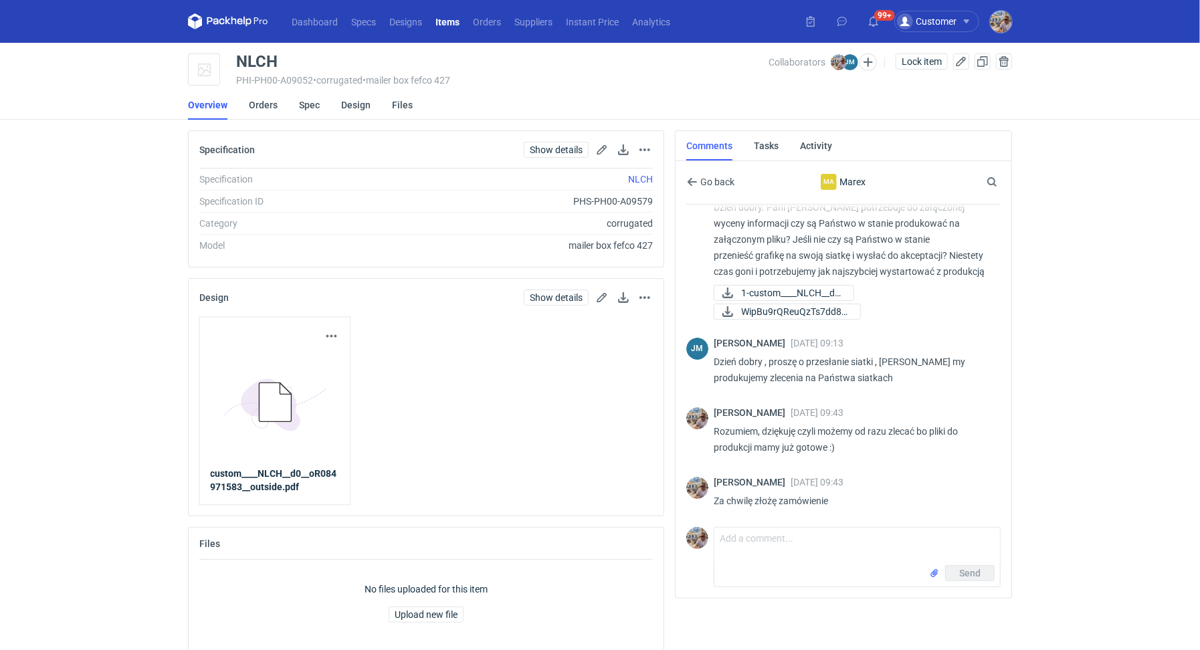
scroll to position [34, 0]
click at [758, 289] on span "1-custom____NLCH__d0..." at bounding box center [792, 292] width 102 height 15
click at [759, 309] on span "WipBu9rQReuQzTs7dd8q..." at bounding box center [795, 311] width 108 height 15
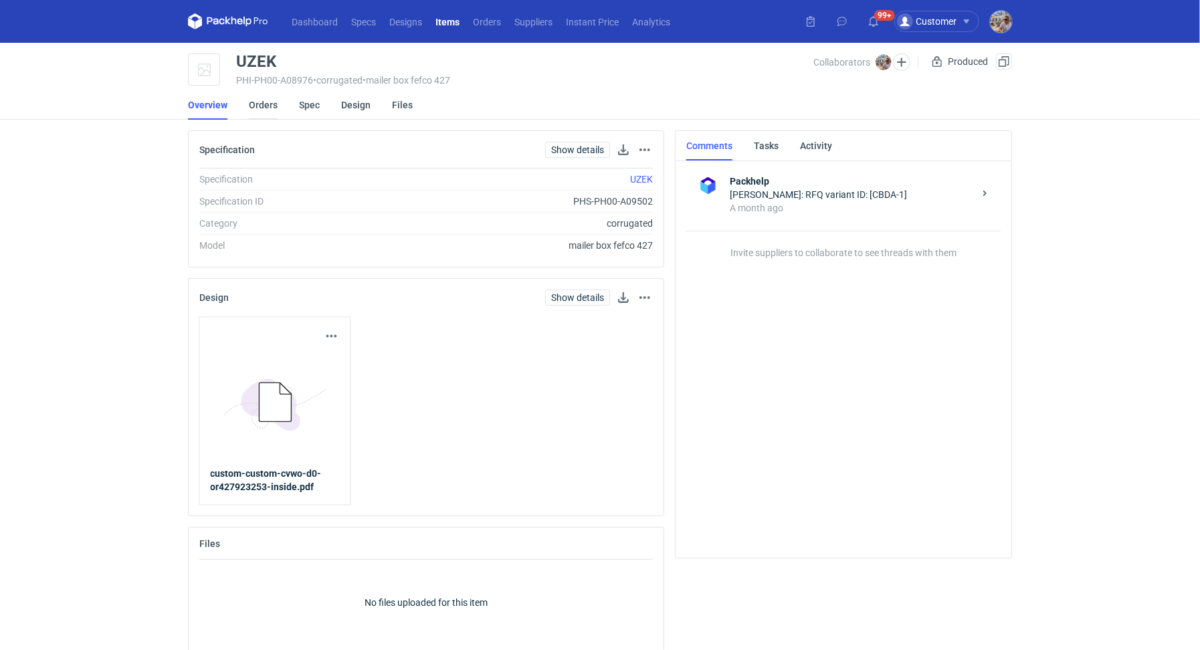
click at [256, 110] on link "Orders" at bounding box center [263, 104] width 29 height 29
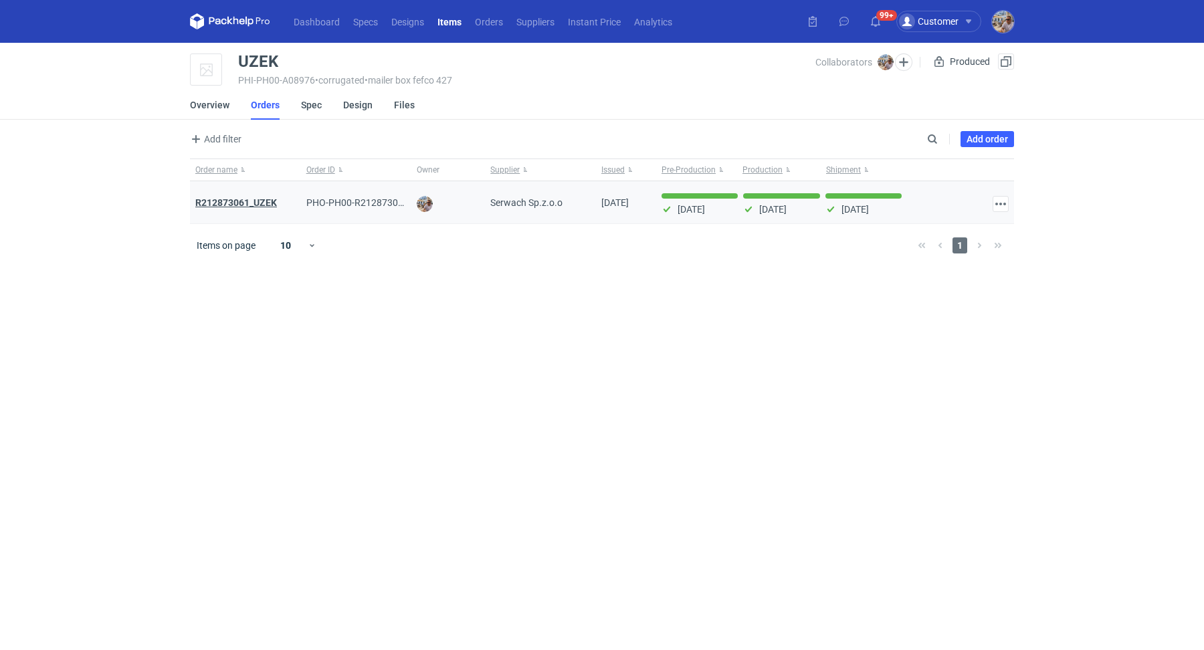
click at [257, 201] on strong "R212873061_UZEK" at bounding box center [236, 202] width 82 height 11
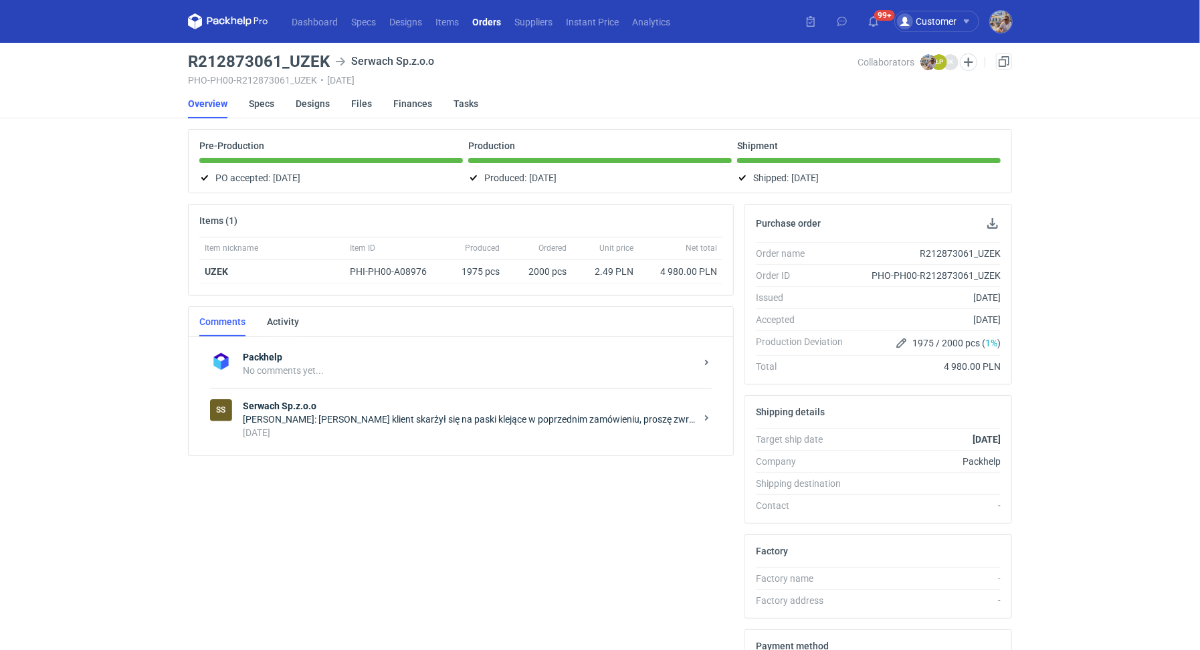
scroll to position [204, 0]
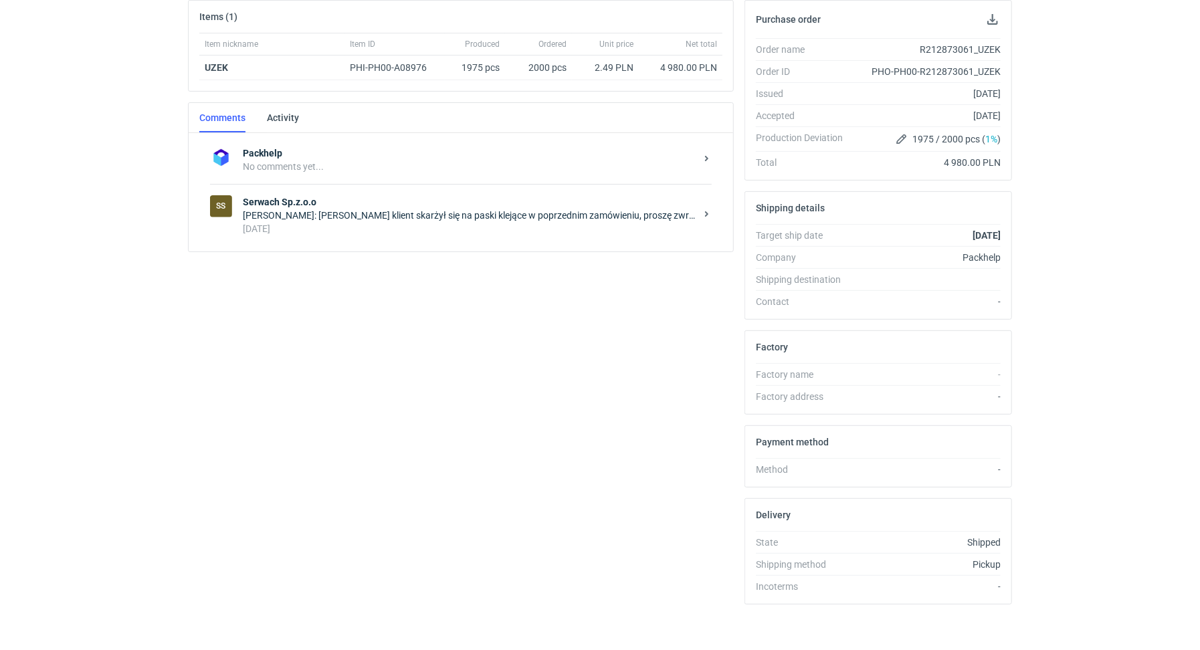
click at [367, 233] on div "SS Serwach Sp.z.o.o Michał Palasek: Panie Łukaszu klient skarżył się na paski k…" at bounding box center [461, 215] width 502 height 62
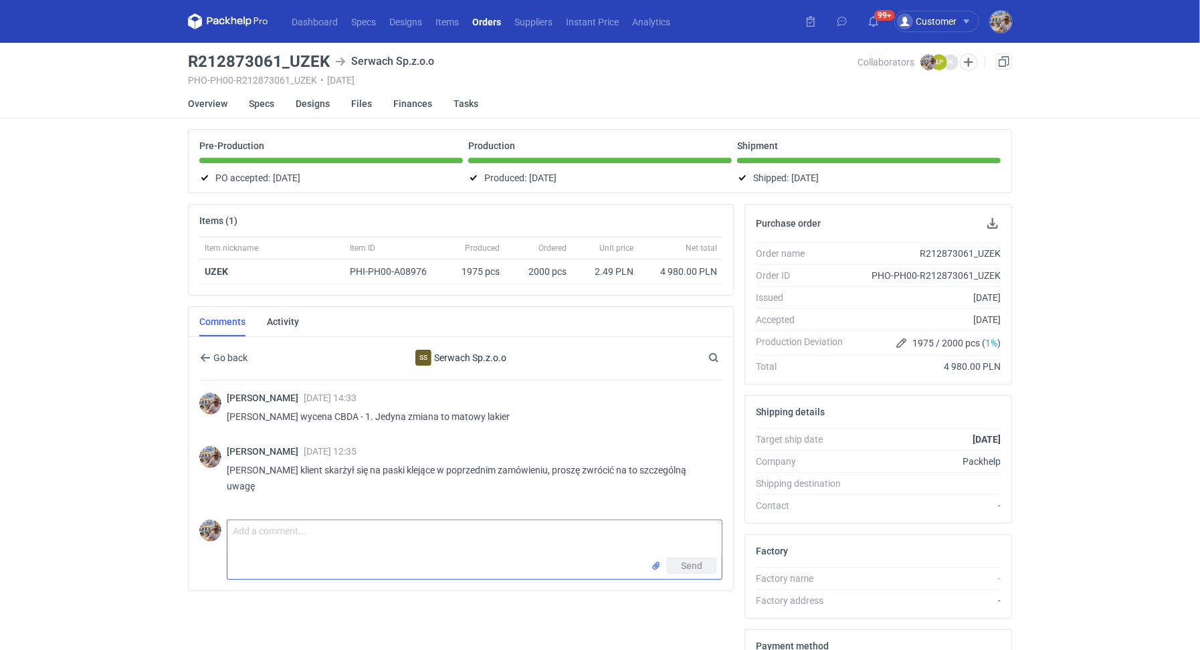
click at [287, 520] on textarea "Comment message" at bounding box center [474, 538] width 494 height 37
click at [527, 533] on textarea "Dzień dobry. Panie Łukaszu jaki byłby koszt re-printu tego zamówienia? Niestety…" at bounding box center [474, 538] width 494 height 37
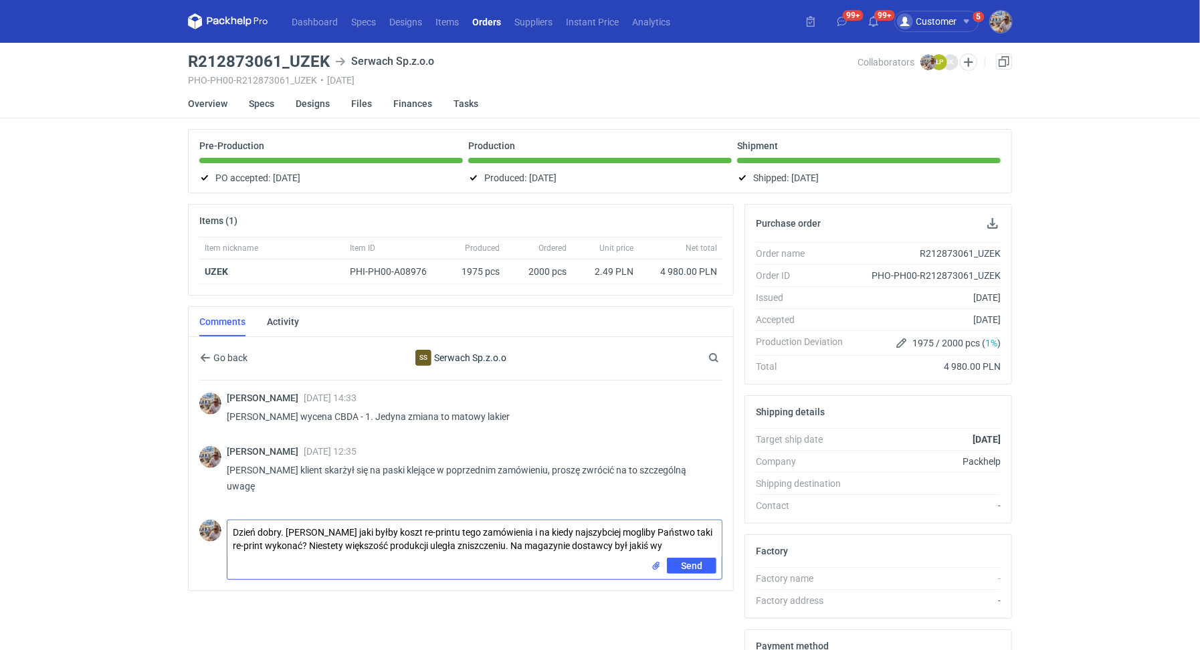
drag, startPoint x: 664, startPoint y: 538, endPoint x: 500, endPoint y: 538, distance: 163.8
click at [500, 538] on textarea "Dzień dobry. Panie Łukaszu jaki byłby koszt re-printu tego zamówienia i na kied…" at bounding box center [474, 538] width 494 height 37
click at [296, 540] on textarea "Dzień dobry. Panie Łukaszu jaki byłby koszt re-printu tego zamówienia i na kied…" at bounding box center [474, 538] width 494 height 37
paste textarea "Na magazynie dostawcy był jakiś wy"
type textarea "Dzień dobry. Panie Łukaszu jaki byłby koszt re-printu tego zamówienia i na kied…"
